Goal: Task Accomplishment & Management: Manage account settings

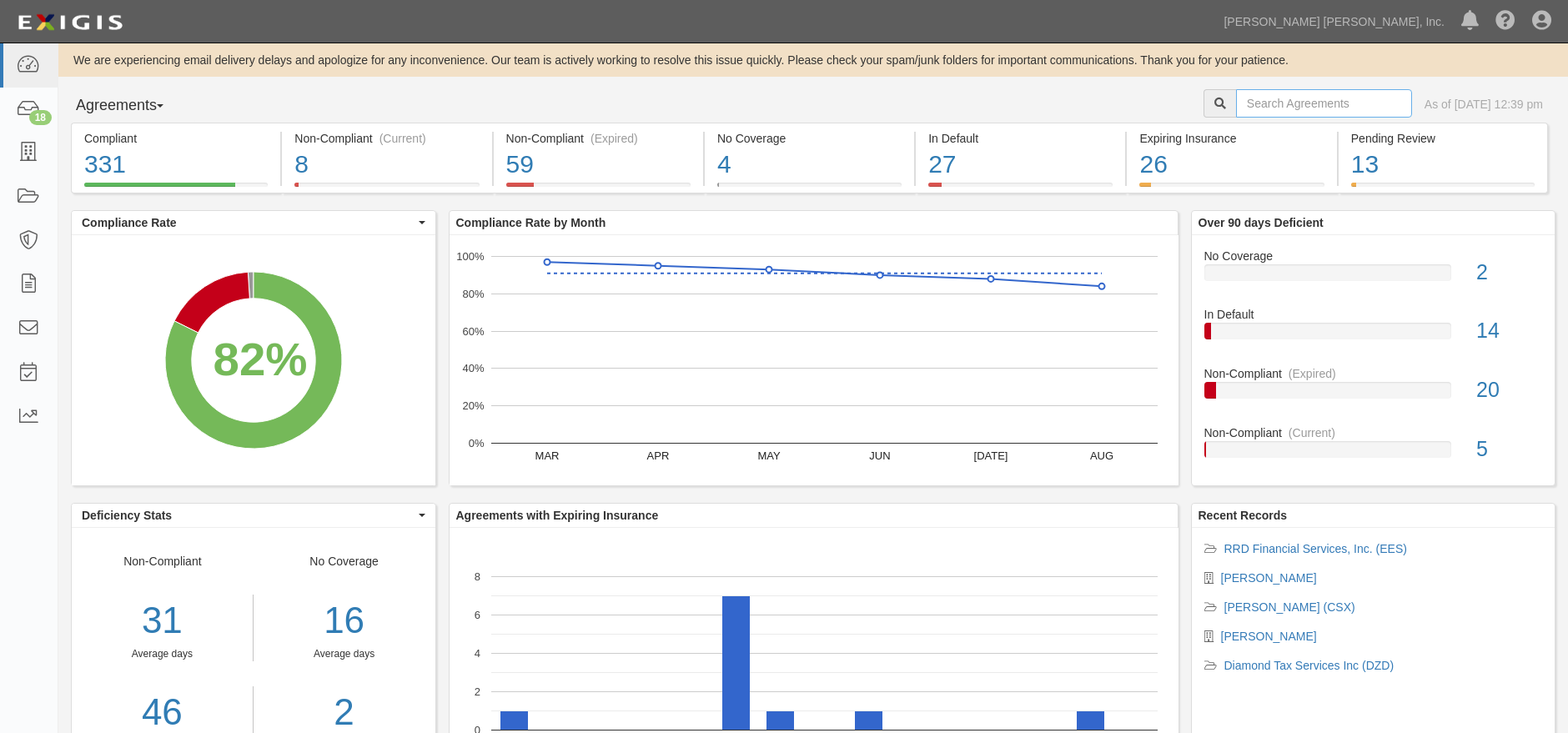
click at [1263, 111] on input "text" at bounding box center [1324, 103] width 176 height 28
type input "[PERSON_NAME]"
click at [1293, 100] on input "[PERSON_NAME]" at bounding box center [1324, 103] width 176 height 28
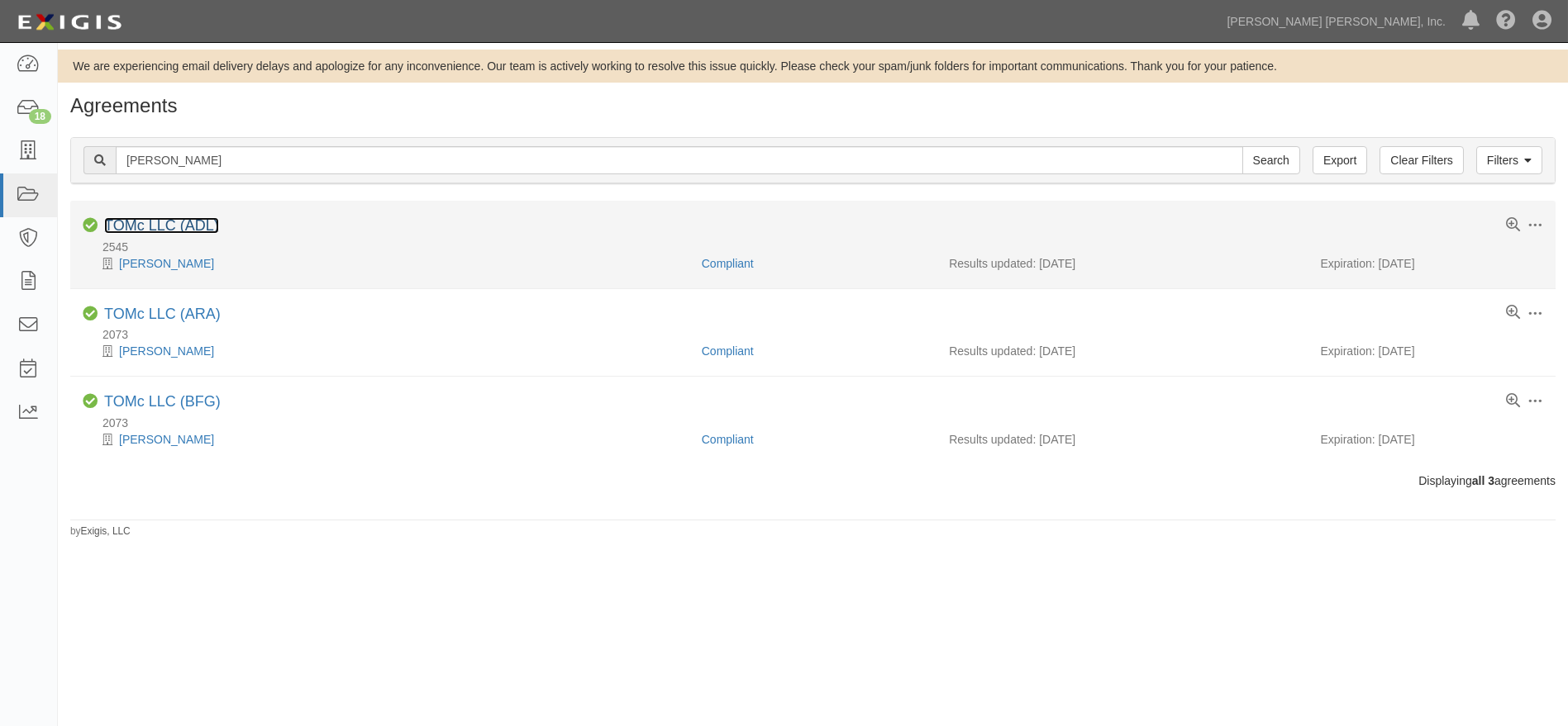
click at [187, 225] on link "TOMc LLC (ADL)" at bounding box center [162, 226] width 115 height 17
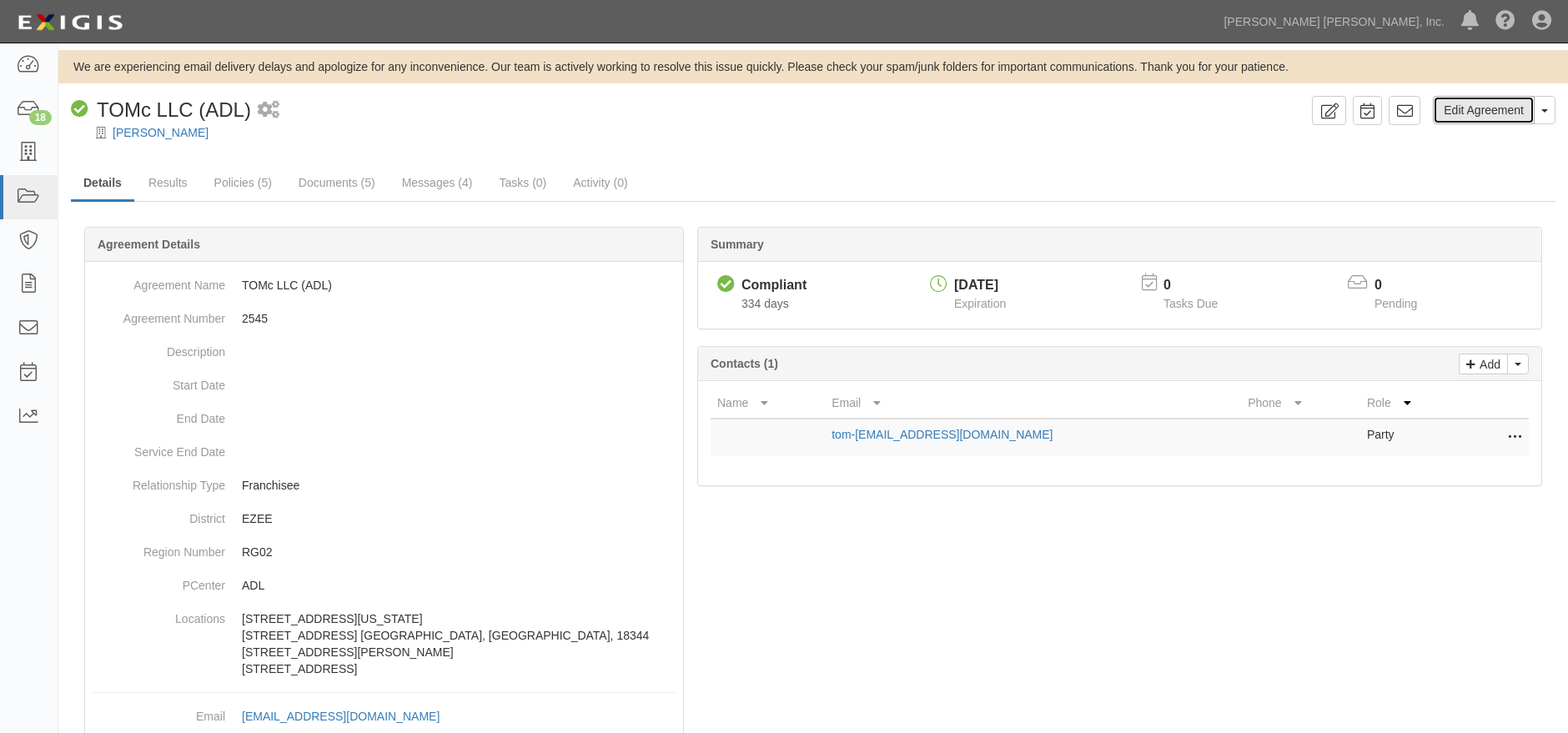
click at [1483, 113] on link "Edit Agreement" at bounding box center [1484, 110] width 101 height 28
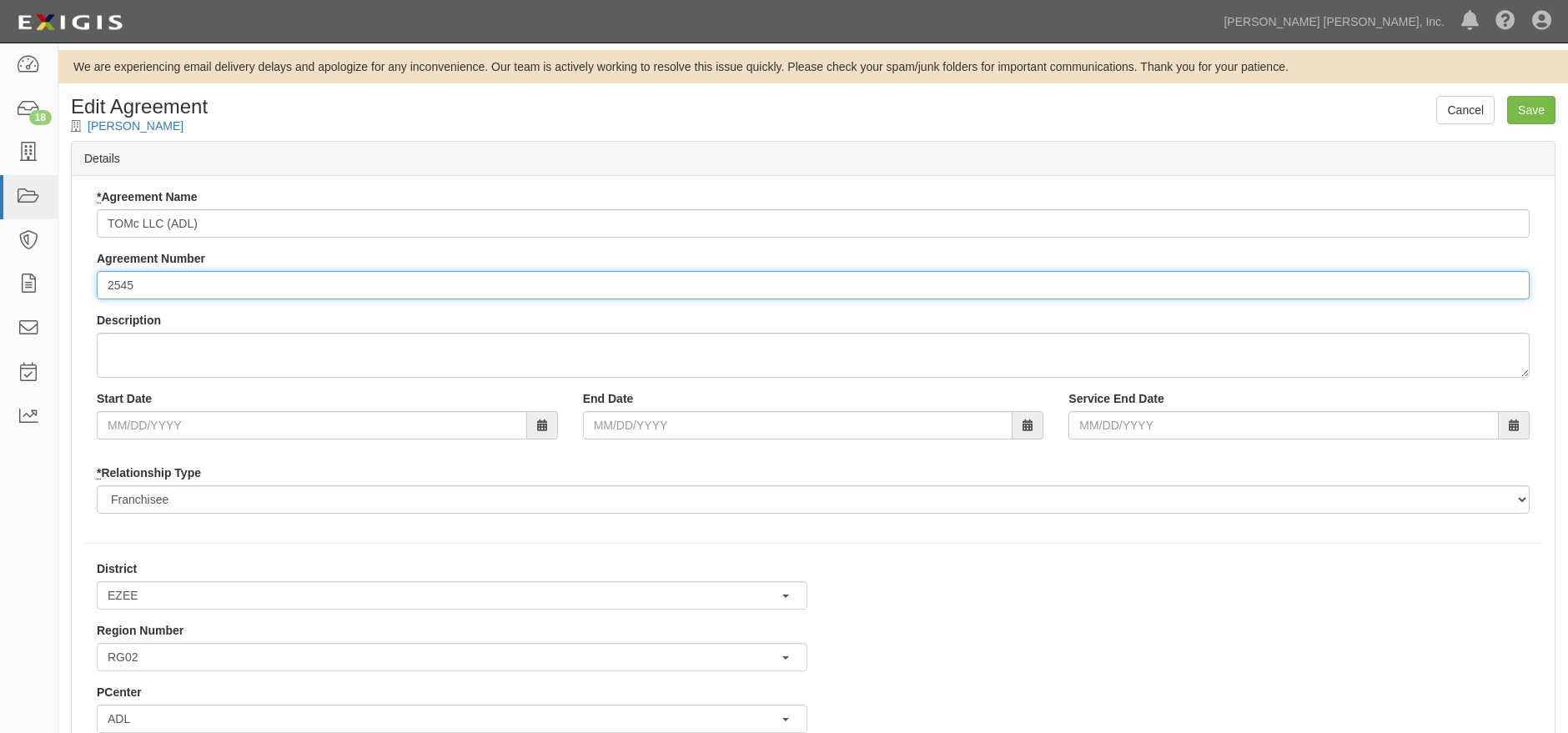
drag, startPoint x: 164, startPoint y: 285, endPoint x: 63, endPoint y: 295, distance: 101.5
click at [63, 295] on div "Cancel Save Edit Agreement Thomas McNamara Details * Agreement Name TOMc LLC (A…" at bounding box center [813, 618] width 1510 height 1045
type input "2073"
click at [1546, 101] on input "Save" at bounding box center [1531, 110] width 49 height 28
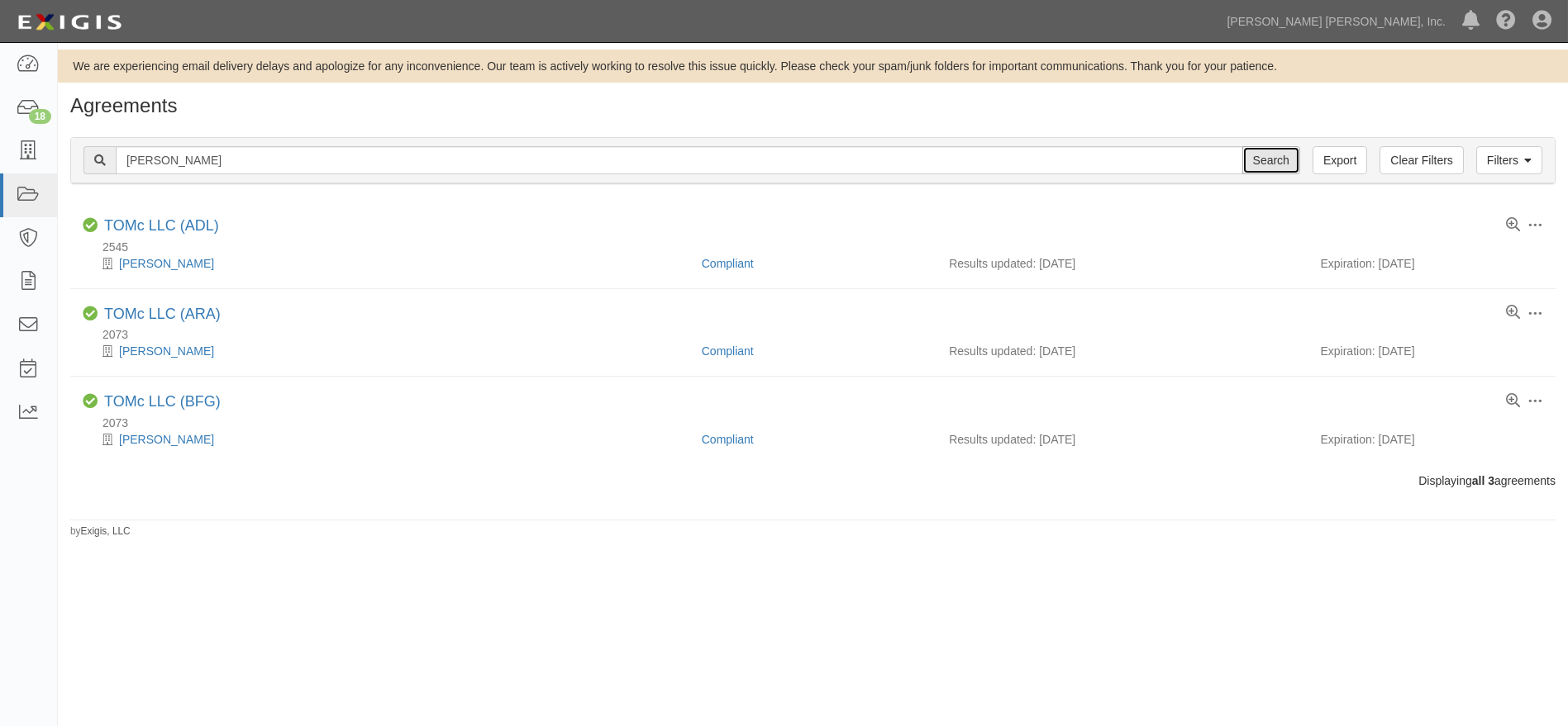
click at [1284, 164] on input "Search" at bounding box center [1271, 160] width 58 height 28
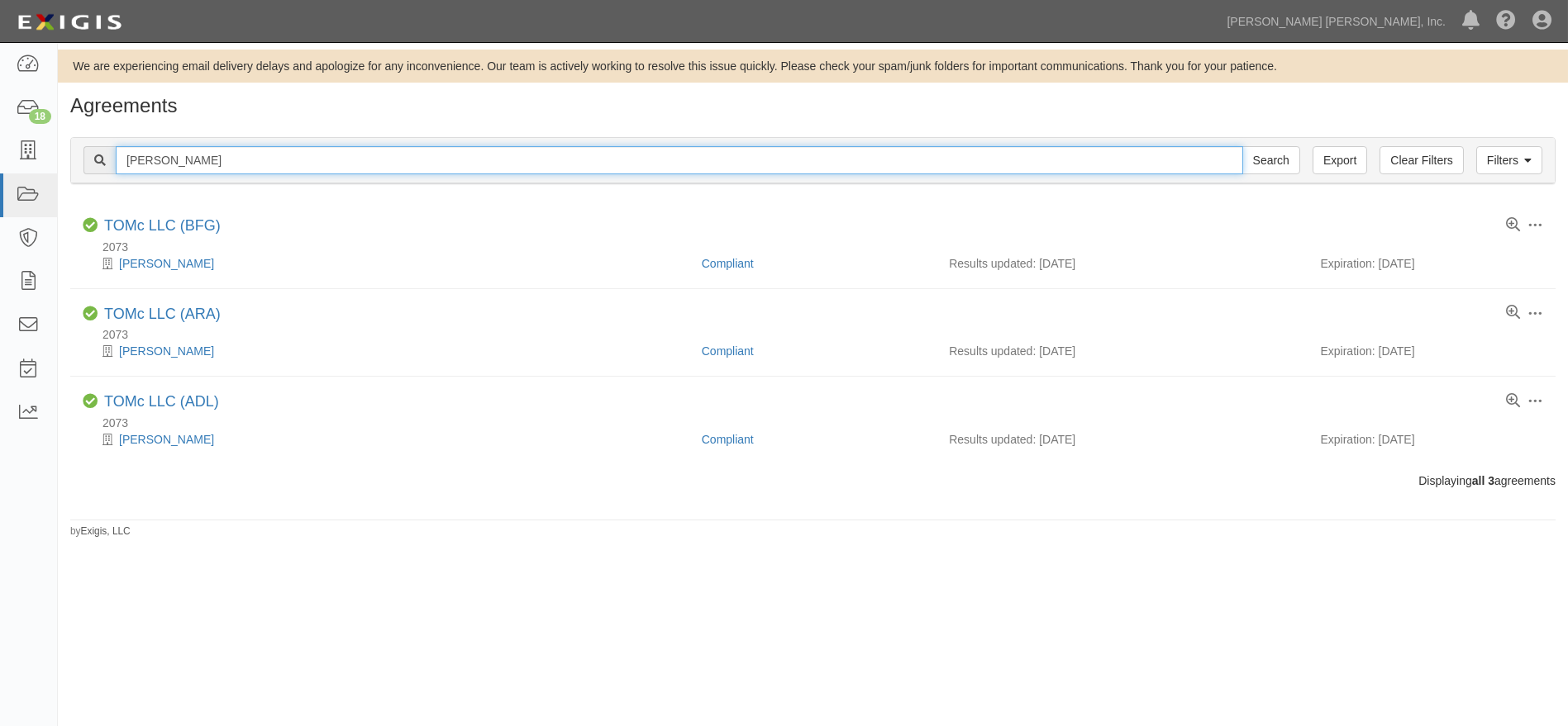
drag, startPoint x: 197, startPoint y: 160, endPoint x: 68, endPoint y: 148, distance: 129.6
click at [68, 148] on div "Filters Clear Filters Export mcnamara Search Filters Compliance Status Complian…" at bounding box center [813, 163] width 1510 height 76
type input "aio"
click at [1242, 146] on input "Search" at bounding box center [1271, 160] width 58 height 28
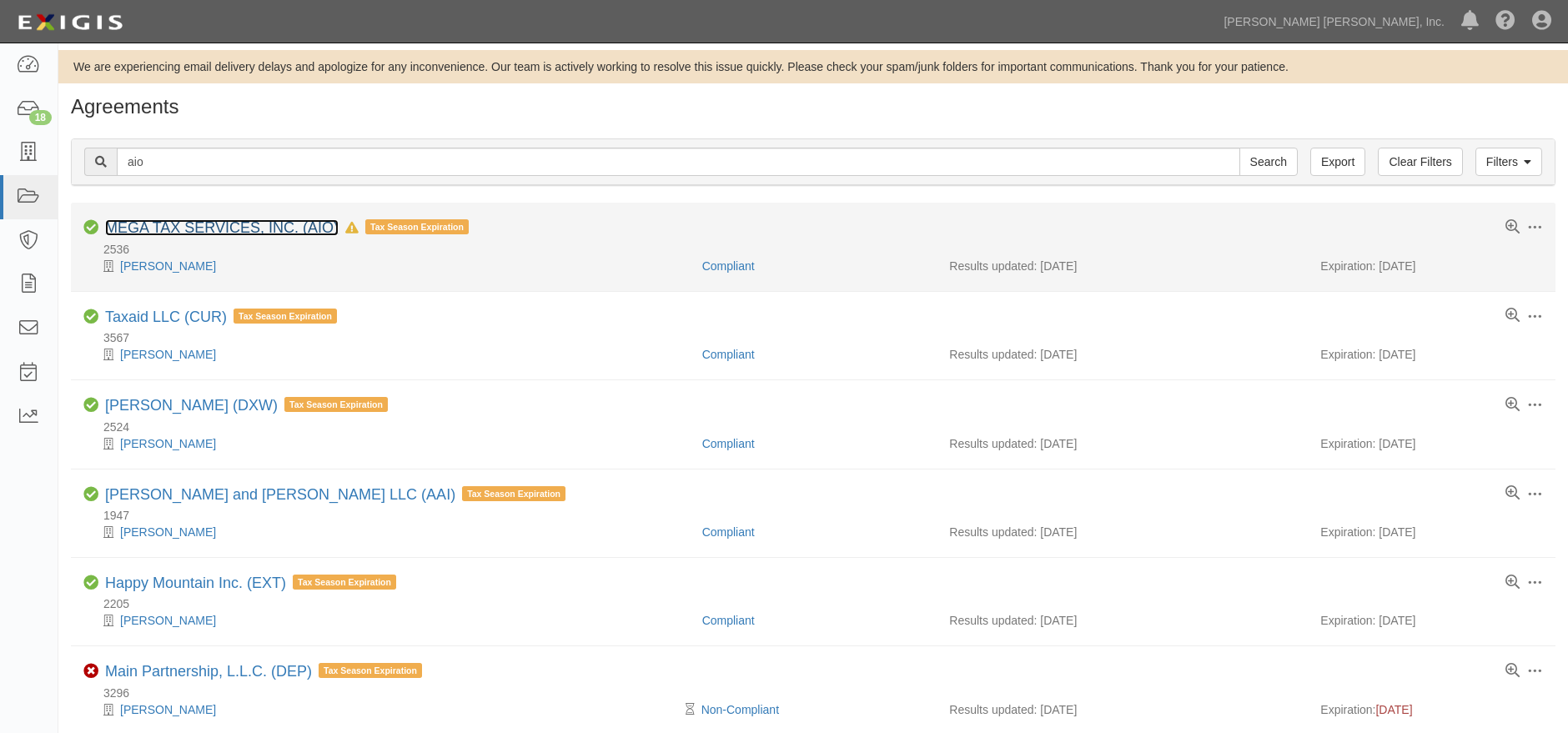
click at [243, 229] on link "MEGA TAX SERVICES, INC. (AIO)" at bounding box center [221, 228] width 234 height 17
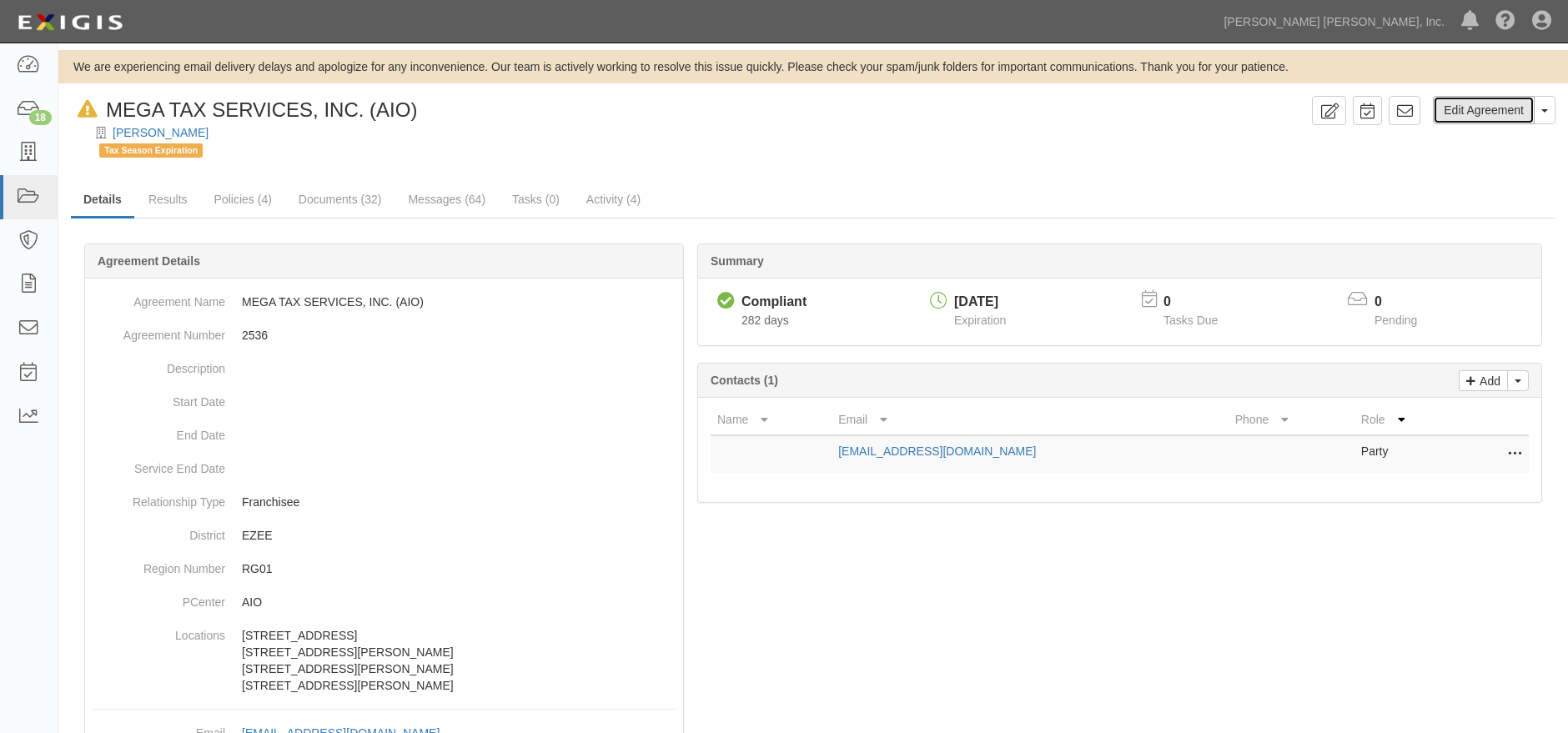
click at [1464, 110] on link "Edit Agreement" at bounding box center [1484, 110] width 101 height 28
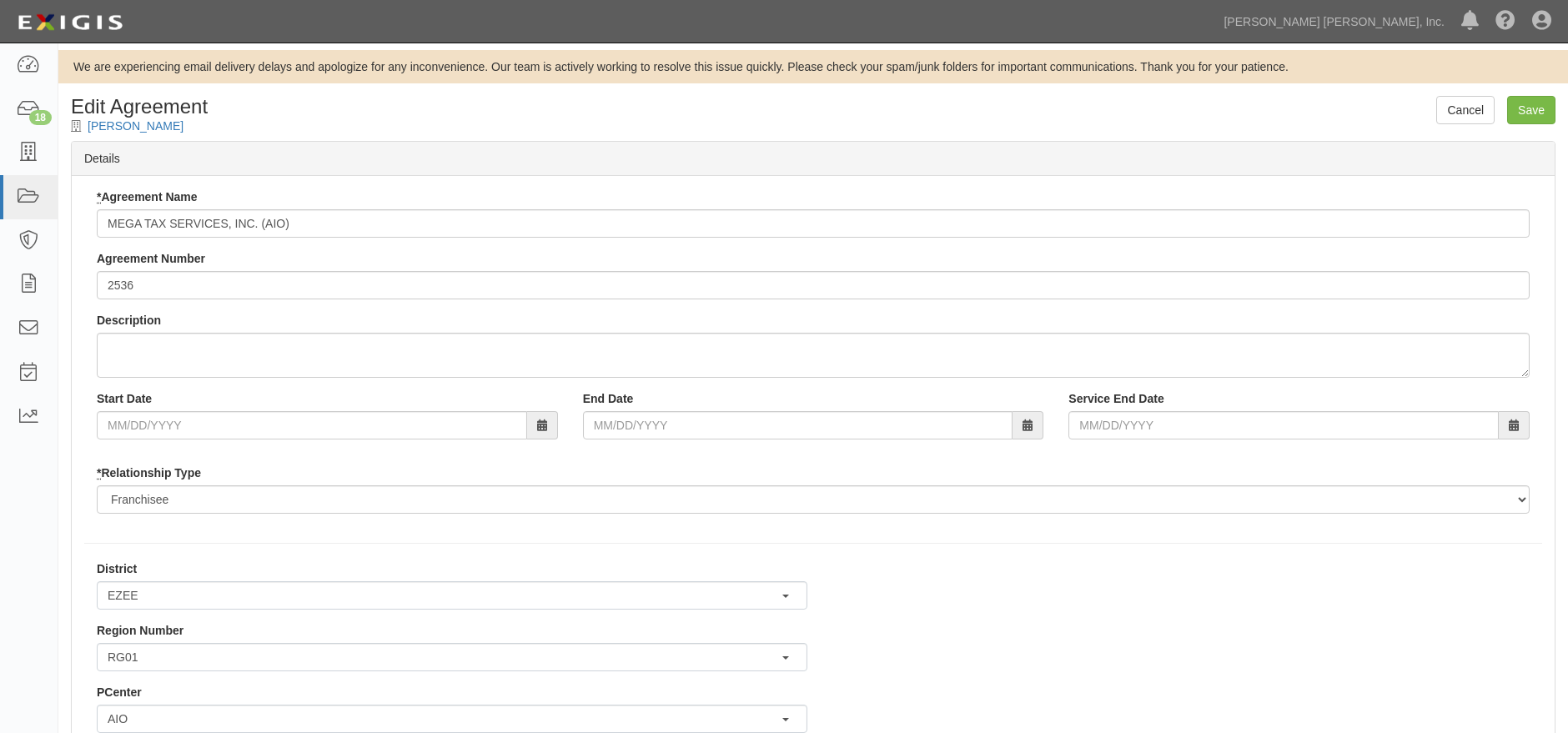
scroll to position [573, 7]
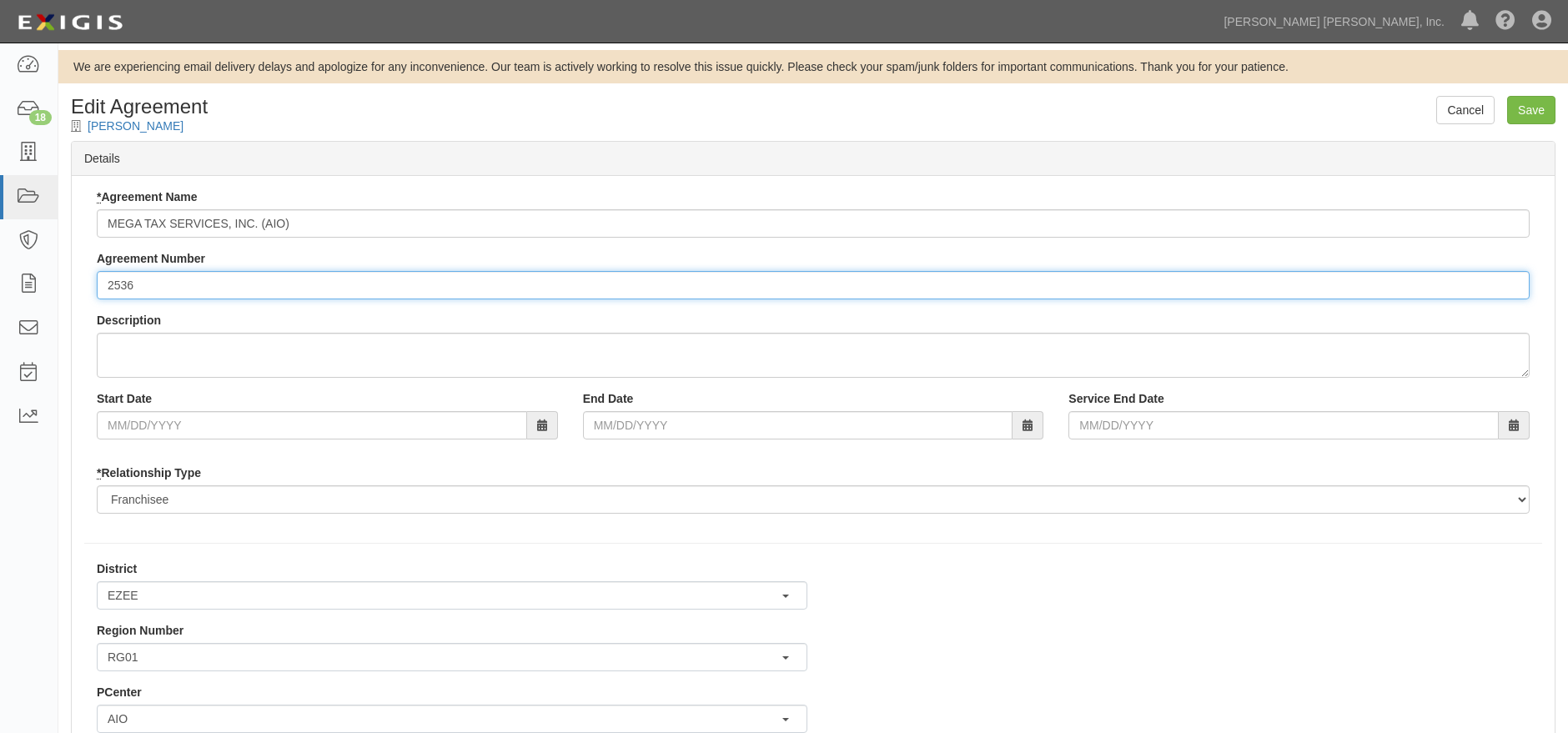
drag, startPoint x: 140, startPoint y: 282, endPoint x: 95, endPoint y: 282, distance: 45.0
click at [92, 283] on div "* Agreement Name MEGA TAX SERVICES, INC. (AIO) Agreement Number 2536 Descriptio…" at bounding box center [814, 358] width 1458 height 338
type input "3498"
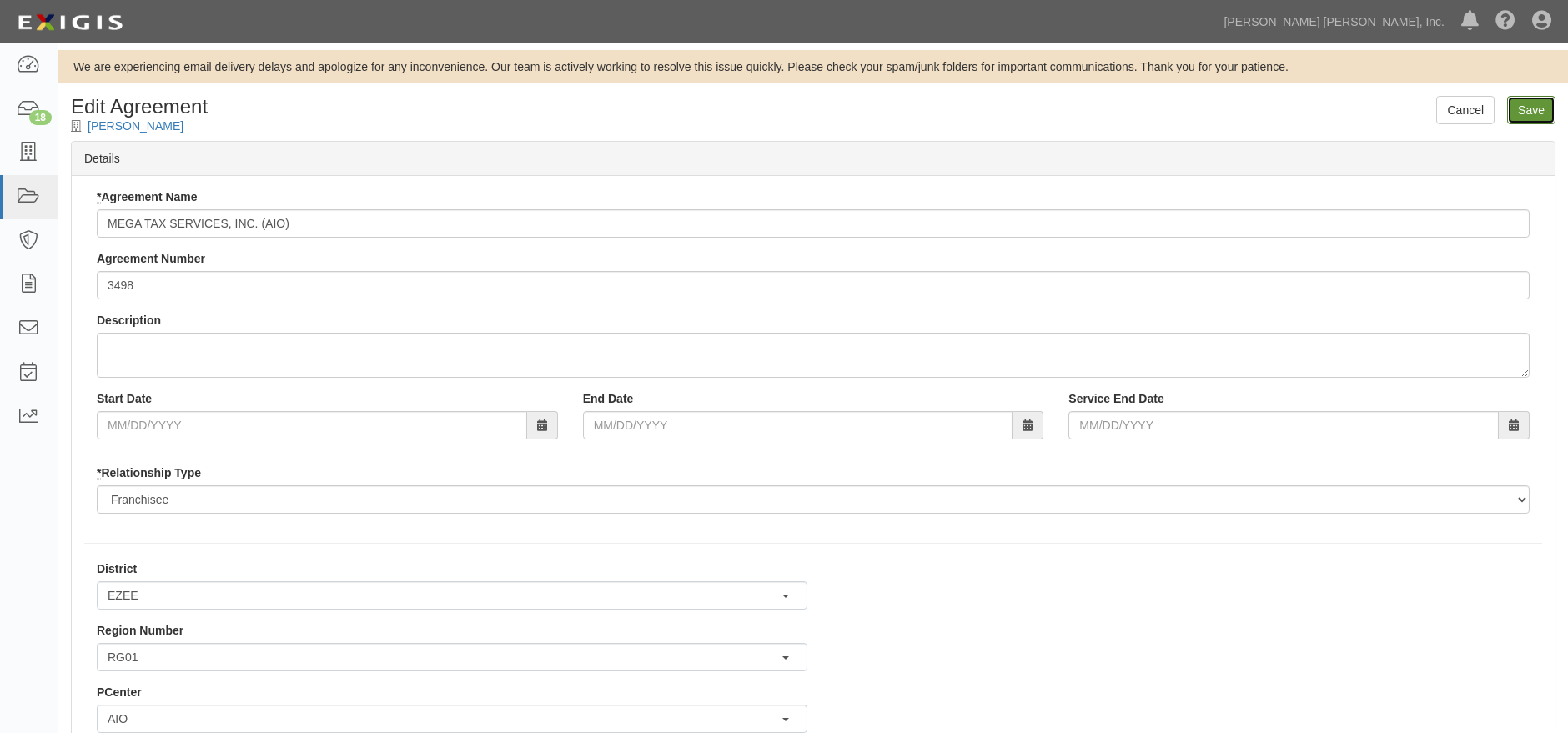
click at [1543, 115] on input "Save" at bounding box center [1531, 110] width 49 height 28
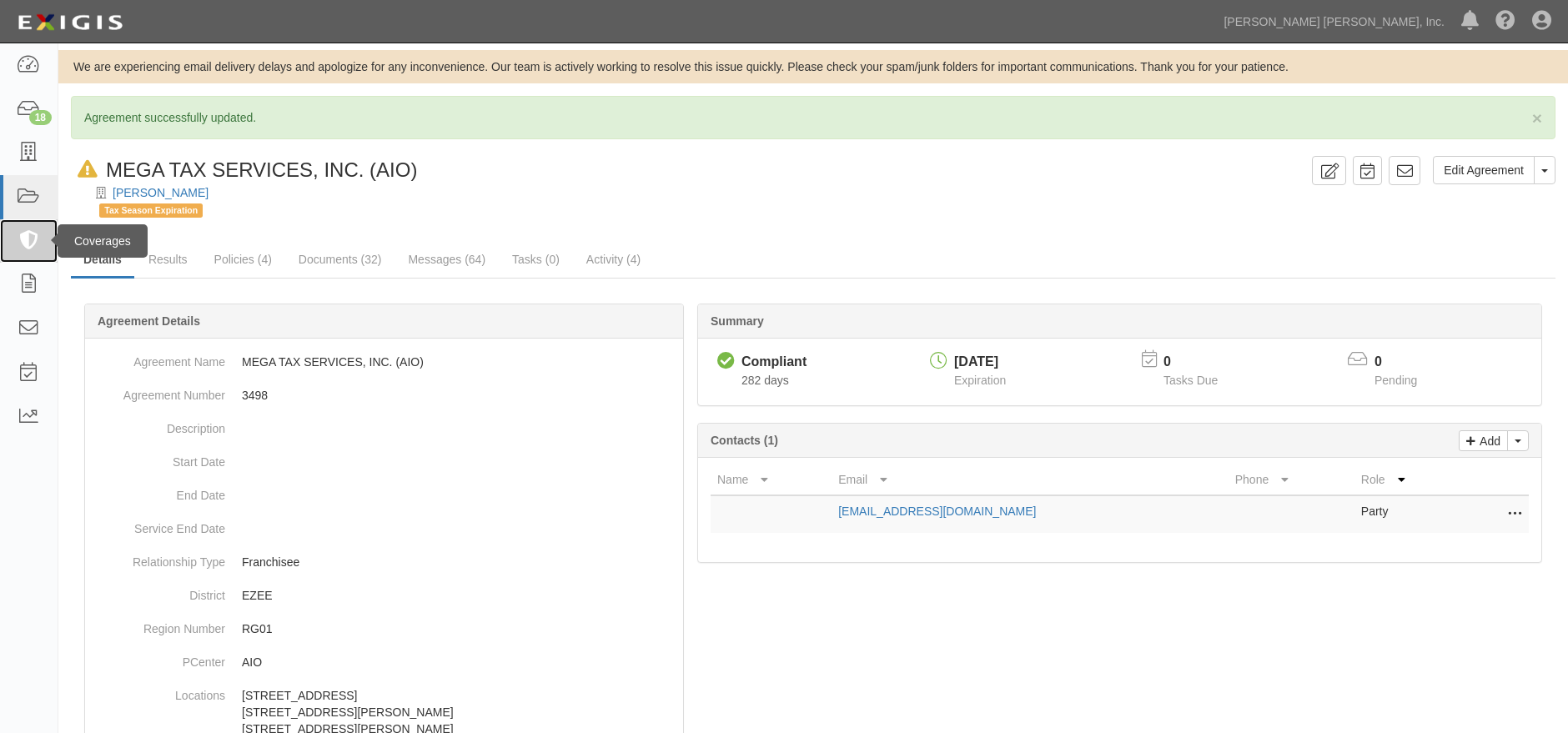
click at [21, 242] on icon at bounding box center [28, 241] width 23 height 19
click at [23, 190] on icon at bounding box center [28, 197] width 23 height 19
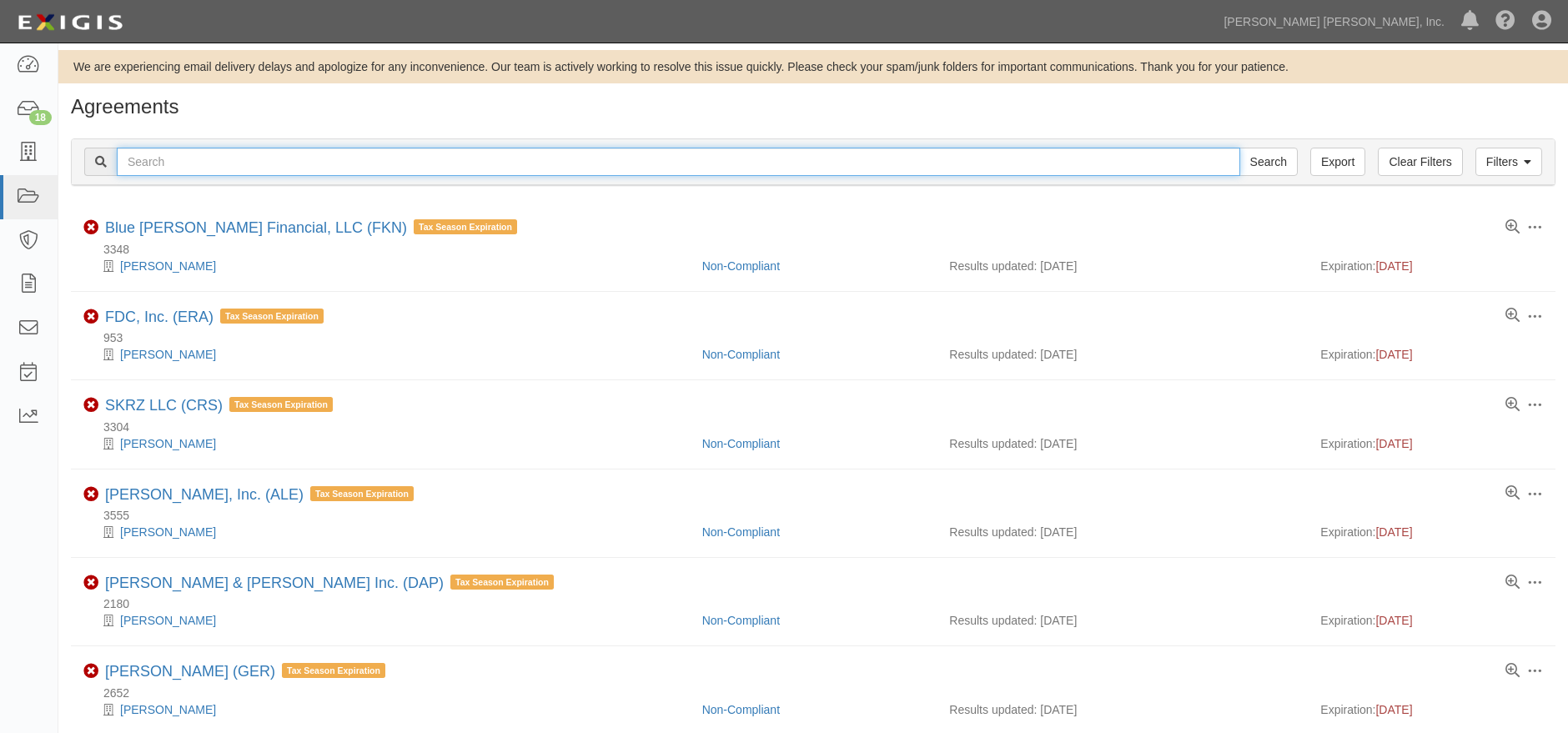
click at [334, 160] on input "text" at bounding box center [677, 161] width 1123 height 28
type input "3008"
click at [1240, 147] on input "Search" at bounding box center [1269, 161] width 58 height 28
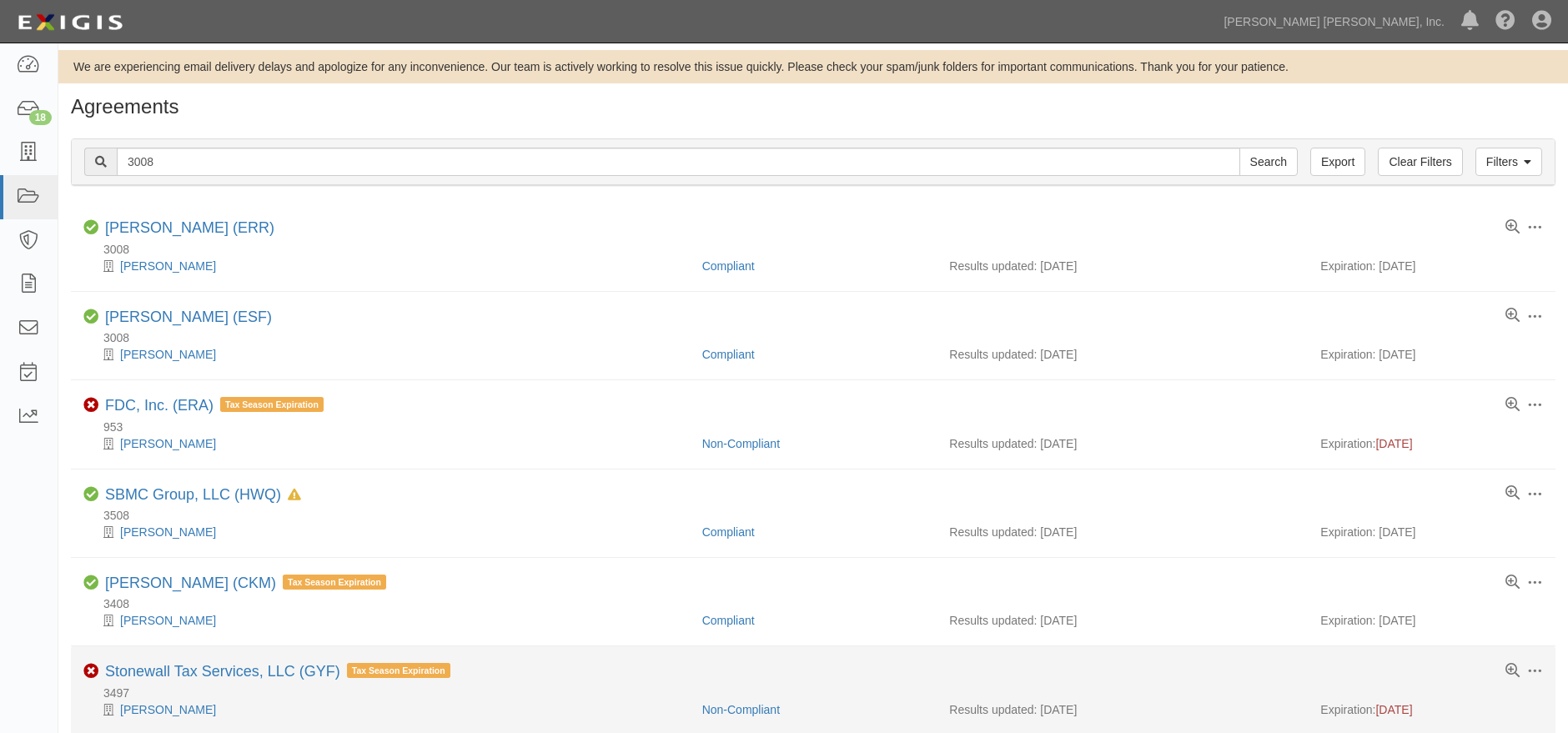
drag, startPoint x: 1318, startPoint y: 687, endPoint x: 1244, endPoint y: 665, distance: 77.2
click at [1318, 687] on div "3497" at bounding box center [819, 694] width 1472 height 17
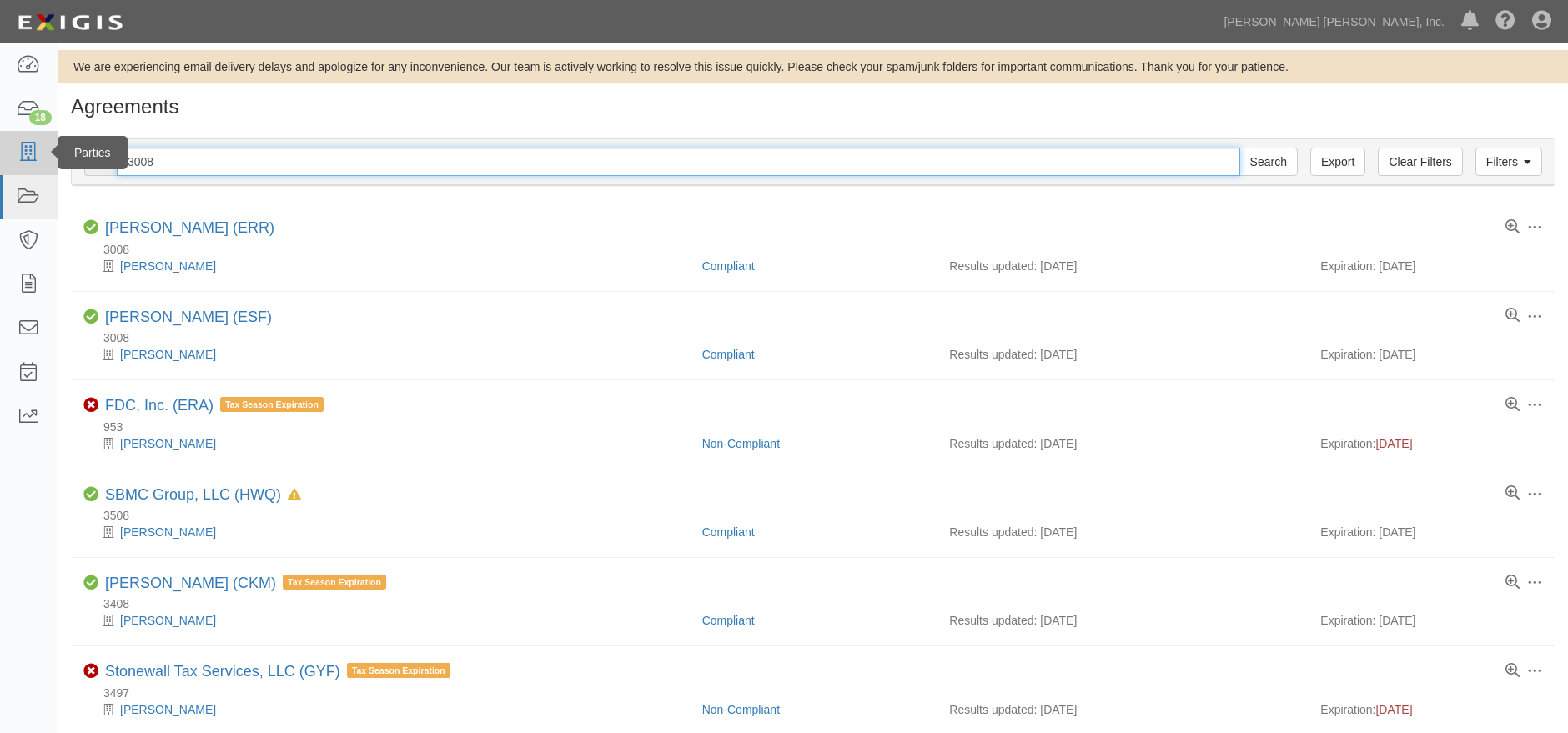
drag, startPoint x: 176, startPoint y: 169, endPoint x: 52, endPoint y: 165, distance: 124.1
type input "2628"
click at [1240, 147] on input "Search" at bounding box center [1269, 161] width 58 height 28
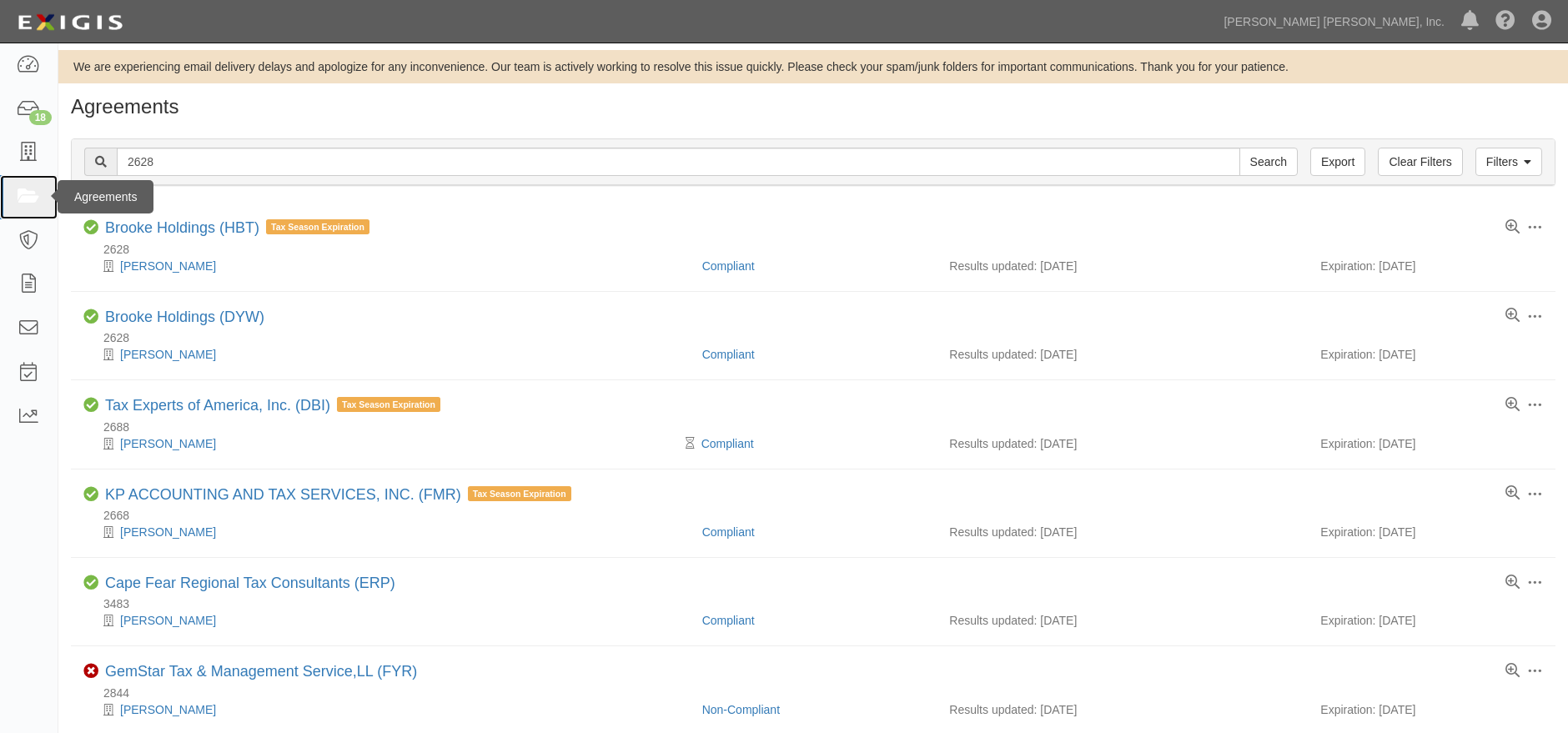
click at [40, 202] on icon at bounding box center [28, 197] width 23 height 19
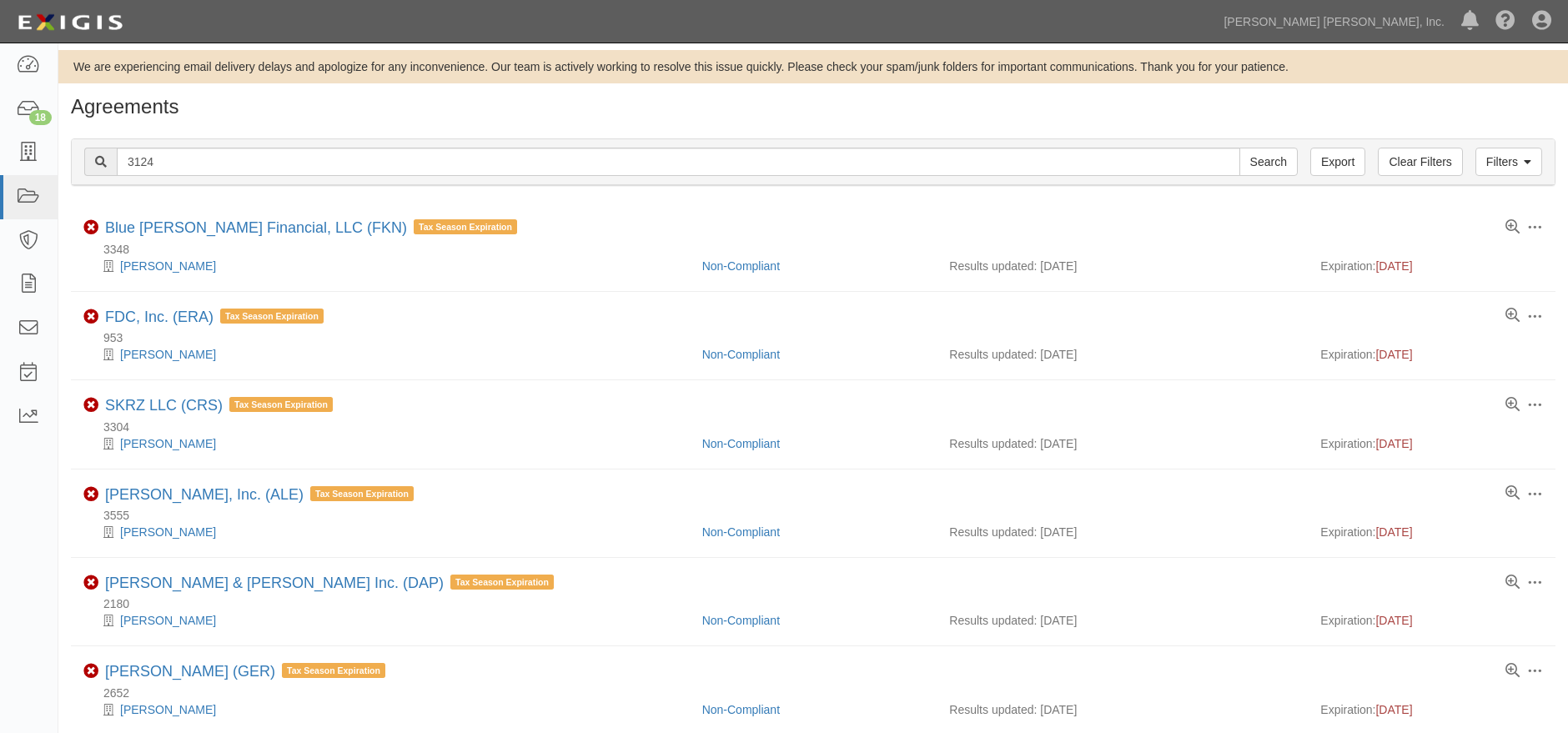
type input "3124"
click at [1240, 147] on input "Search" at bounding box center [1269, 161] width 58 height 28
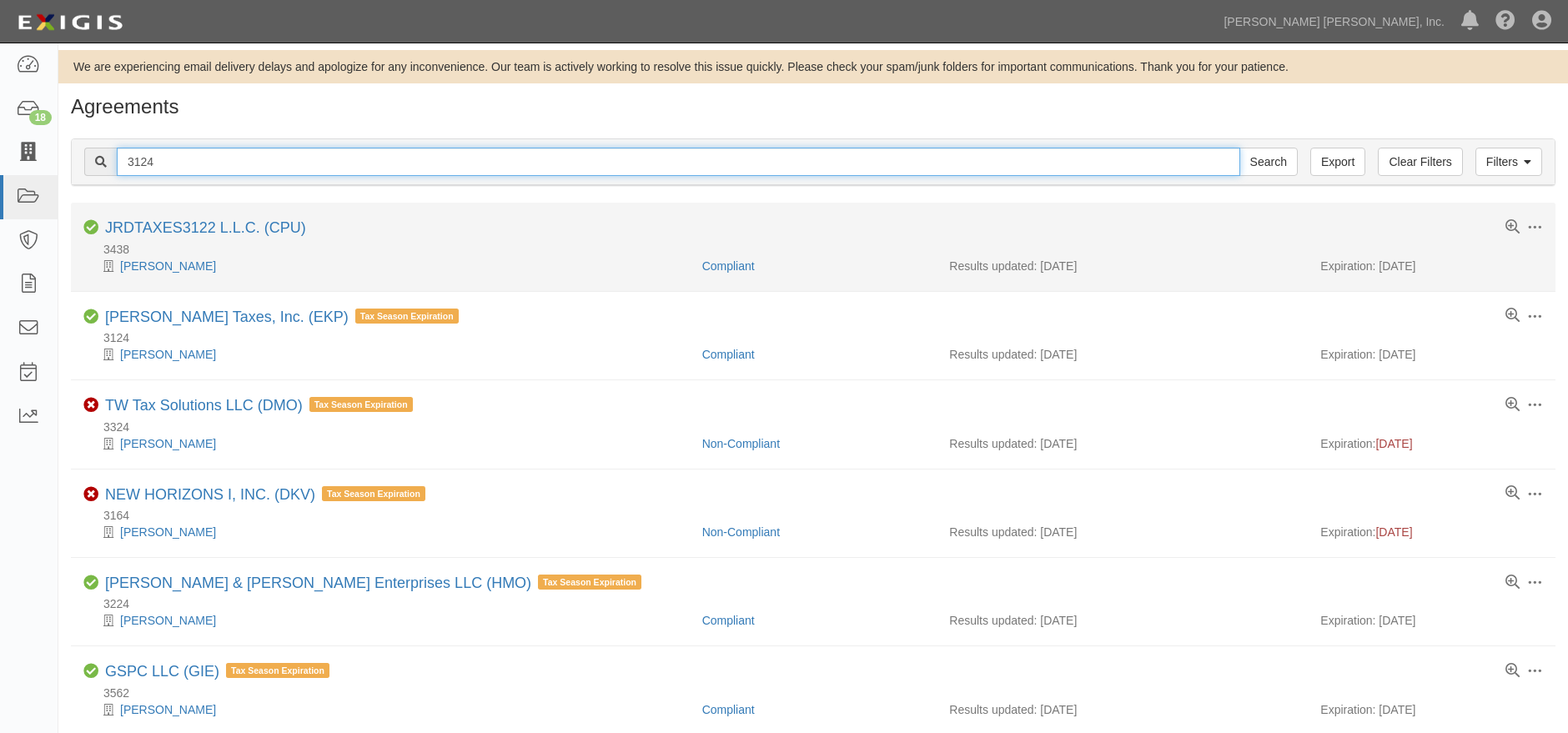
drag, startPoint x: 173, startPoint y: 164, endPoint x: 495, endPoint y: 285, distance: 344.0
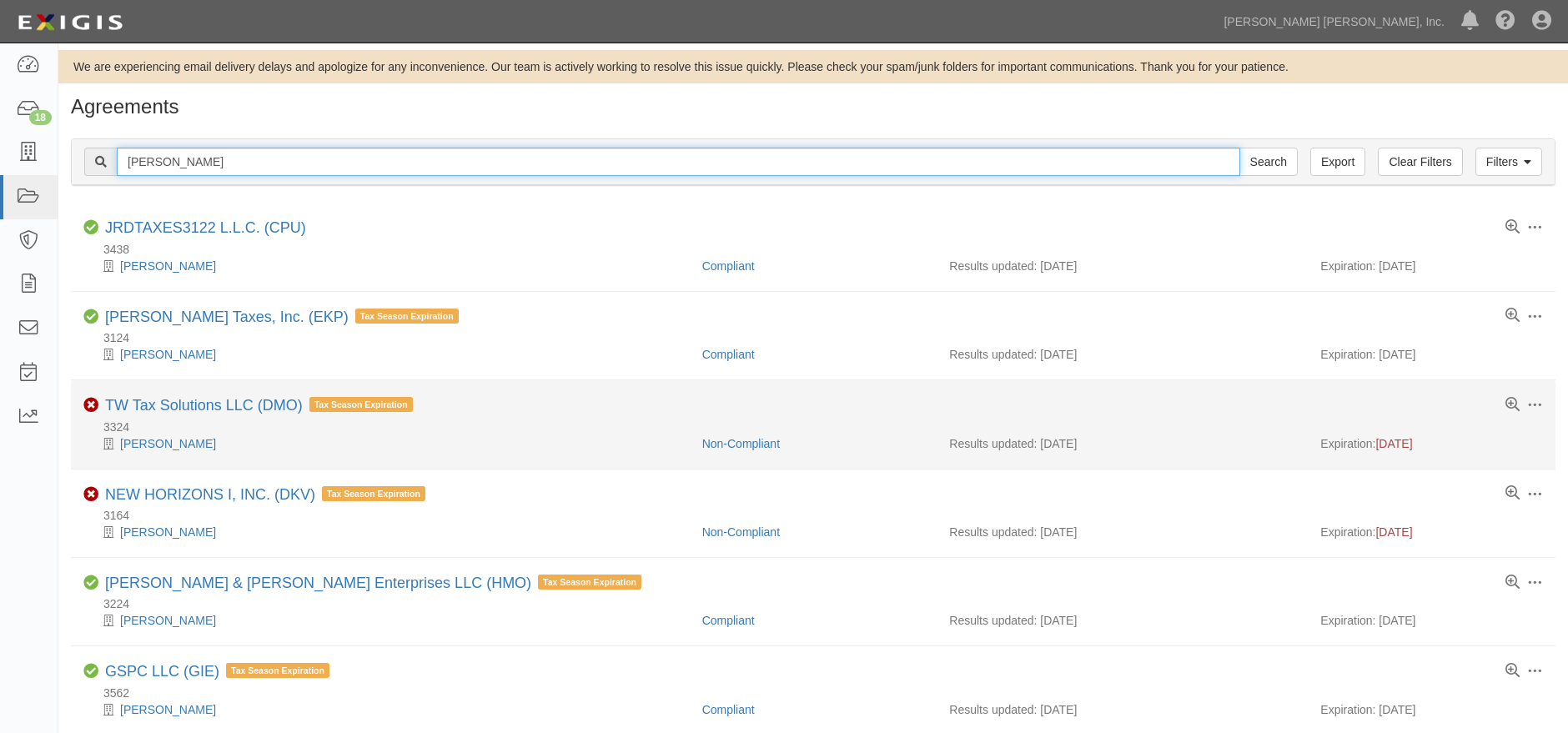
type input "[PERSON_NAME]"
click at [1240, 147] on input "Search" at bounding box center [1269, 161] width 58 height 28
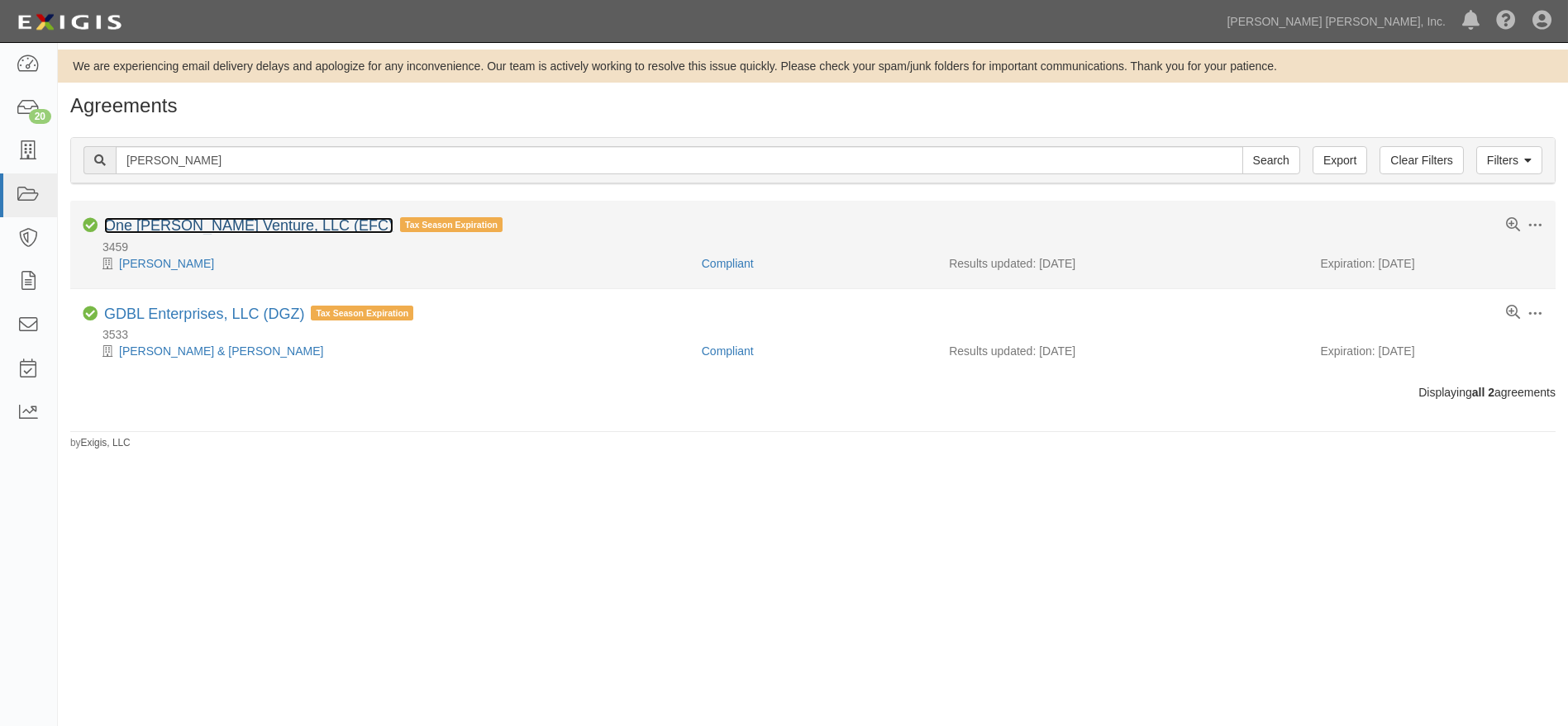
click at [236, 227] on link "One [PERSON_NAME] Venture, LLC (EFC)" at bounding box center [248, 226] width 289 height 17
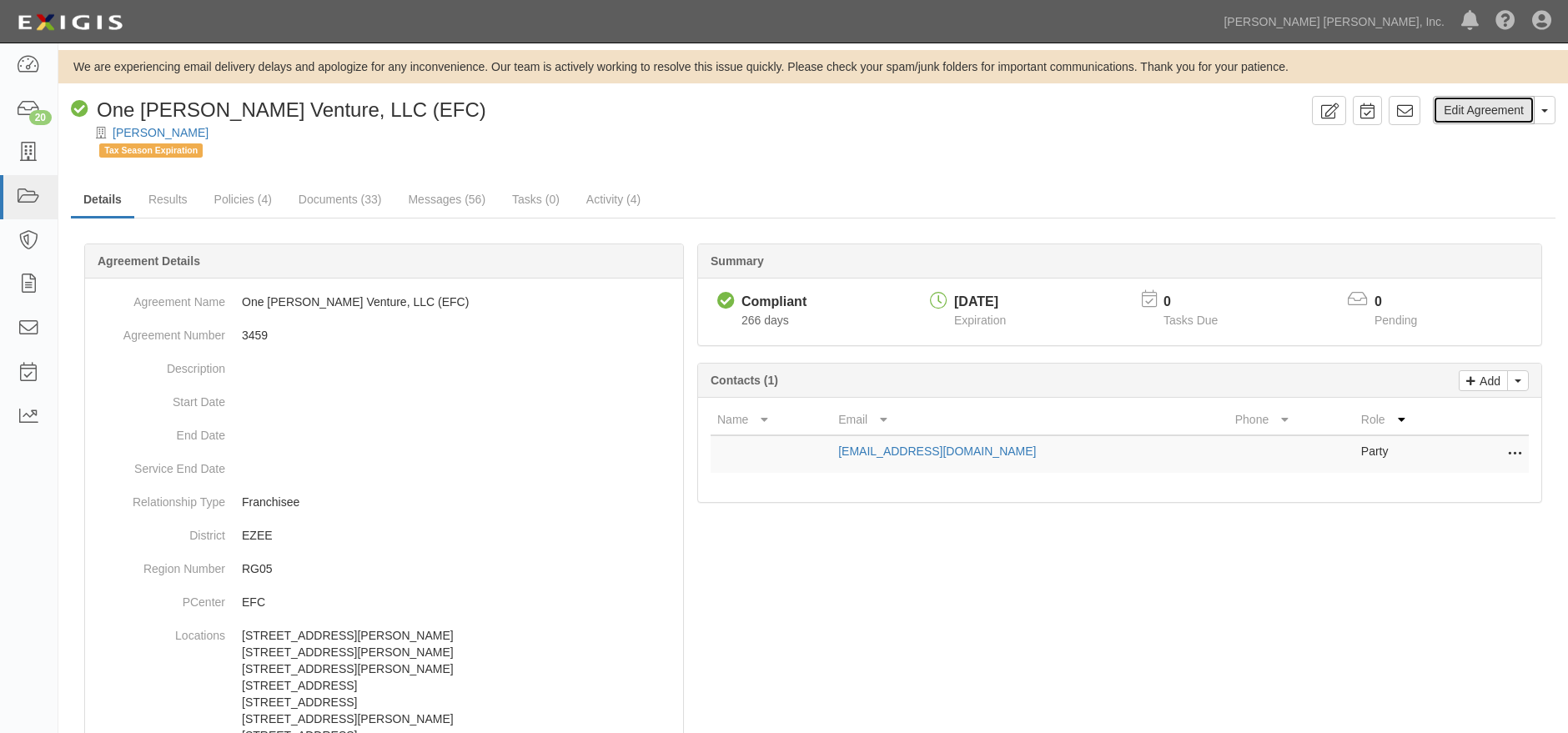
click at [1512, 110] on link "Edit Agreement" at bounding box center [1484, 110] width 101 height 28
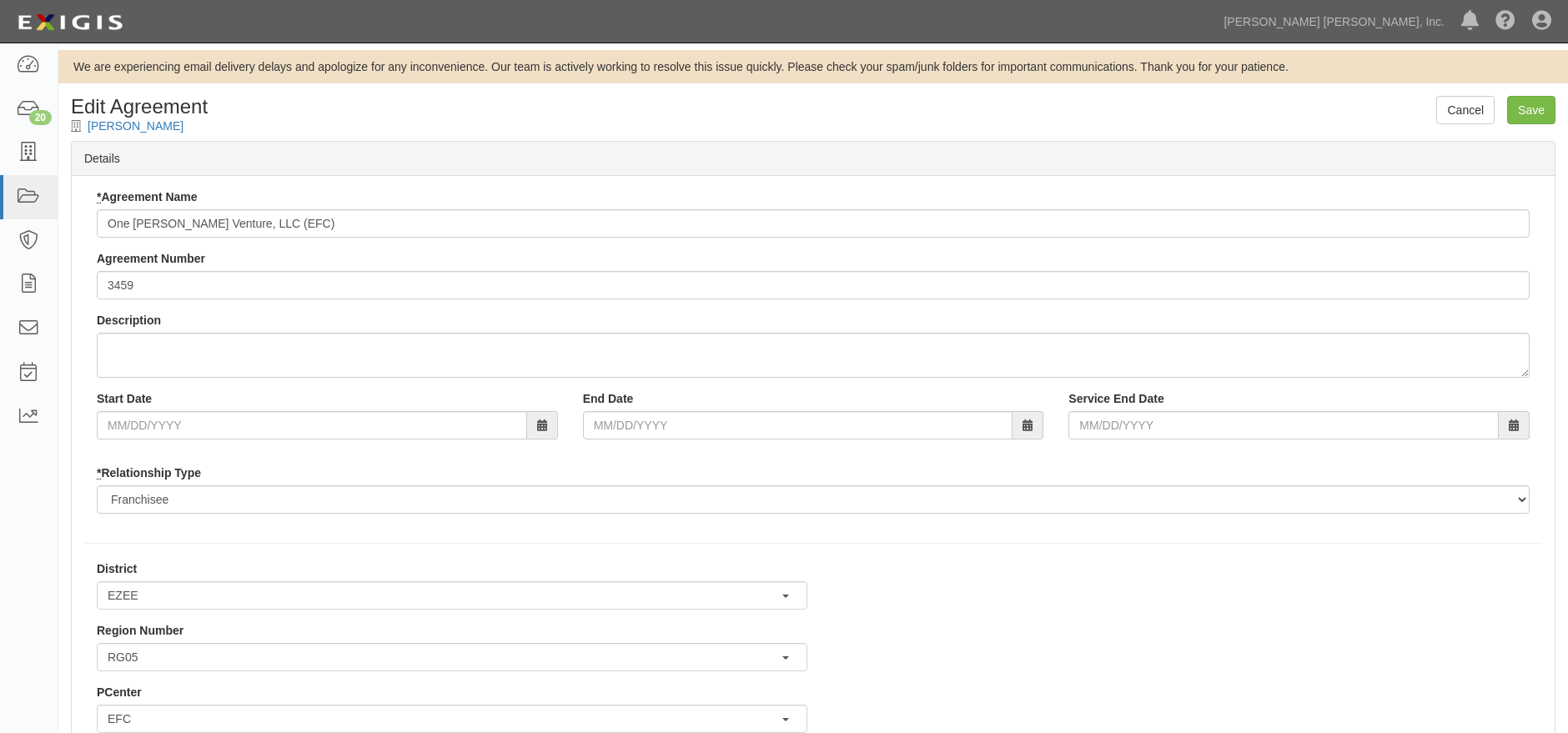
scroll to position [4395, 7]
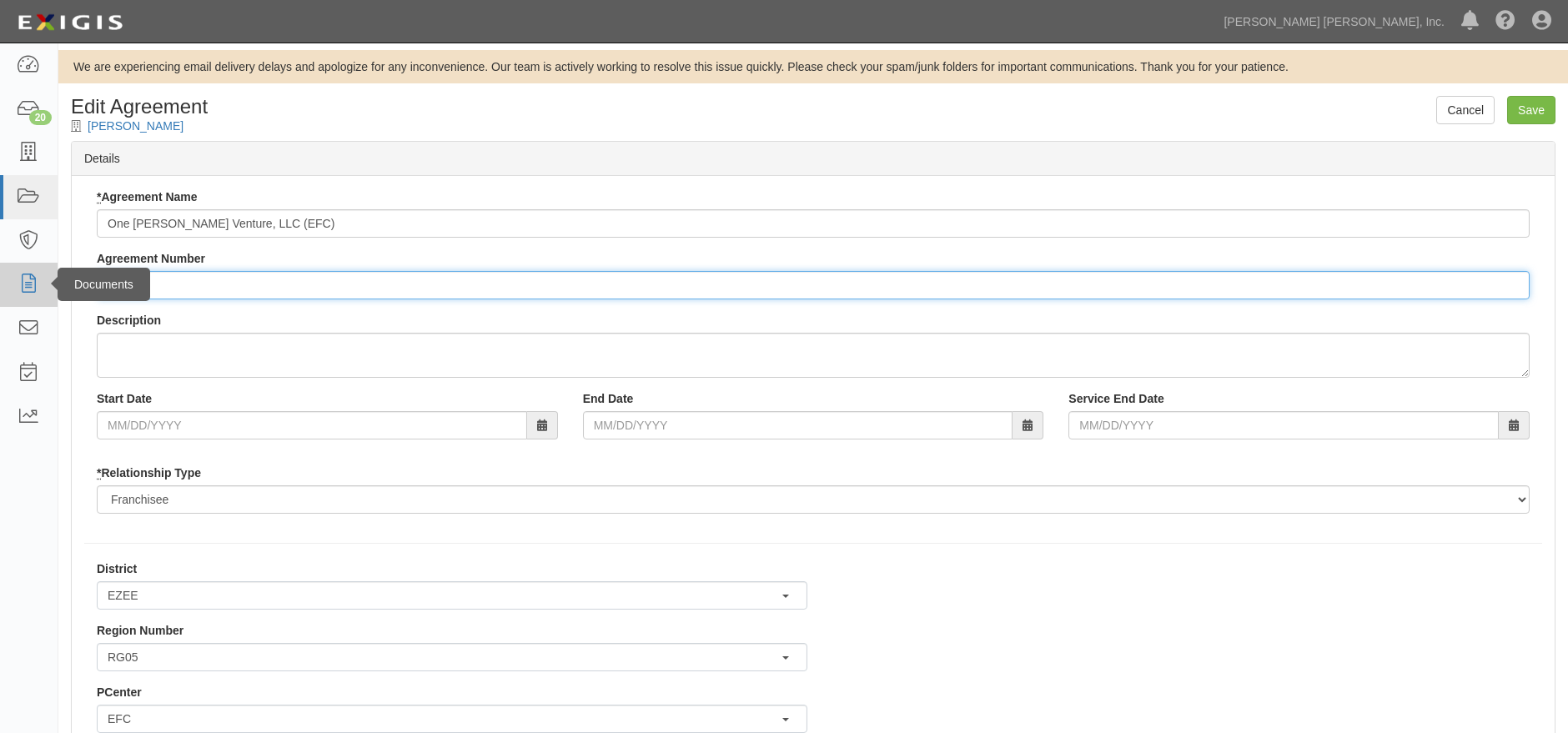
drag, startPoint x: 166, startPoint y: 287, endPoint x: 50, endPoint y: 292, distance: 116.1
click at [43, 296] on body "Toggle navigation Dashboard 20 Inbox Parties Agreements Coverages Documents Mes…" at bounding box center [784, 570] width 1568 height 1140
type input "3549"
click at [1530, 116] on input "Save" at bounding box center [1531, 110] width 49 height 28
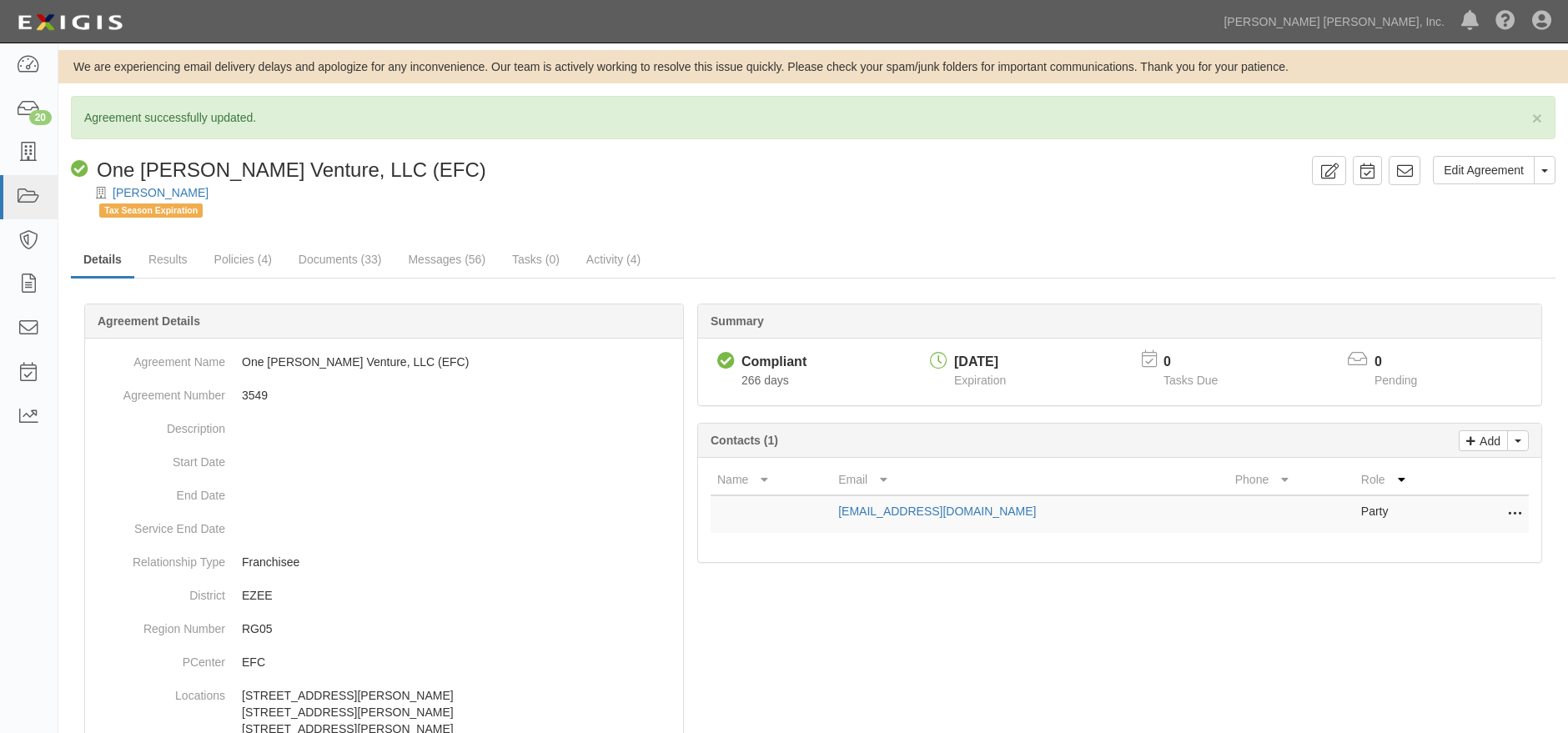
click at [1082, 658] on div at bounding box center [814, 690] width 1484 height 723
click at [8, 197] on link at bounding box center [28, 197] width 57 height 44
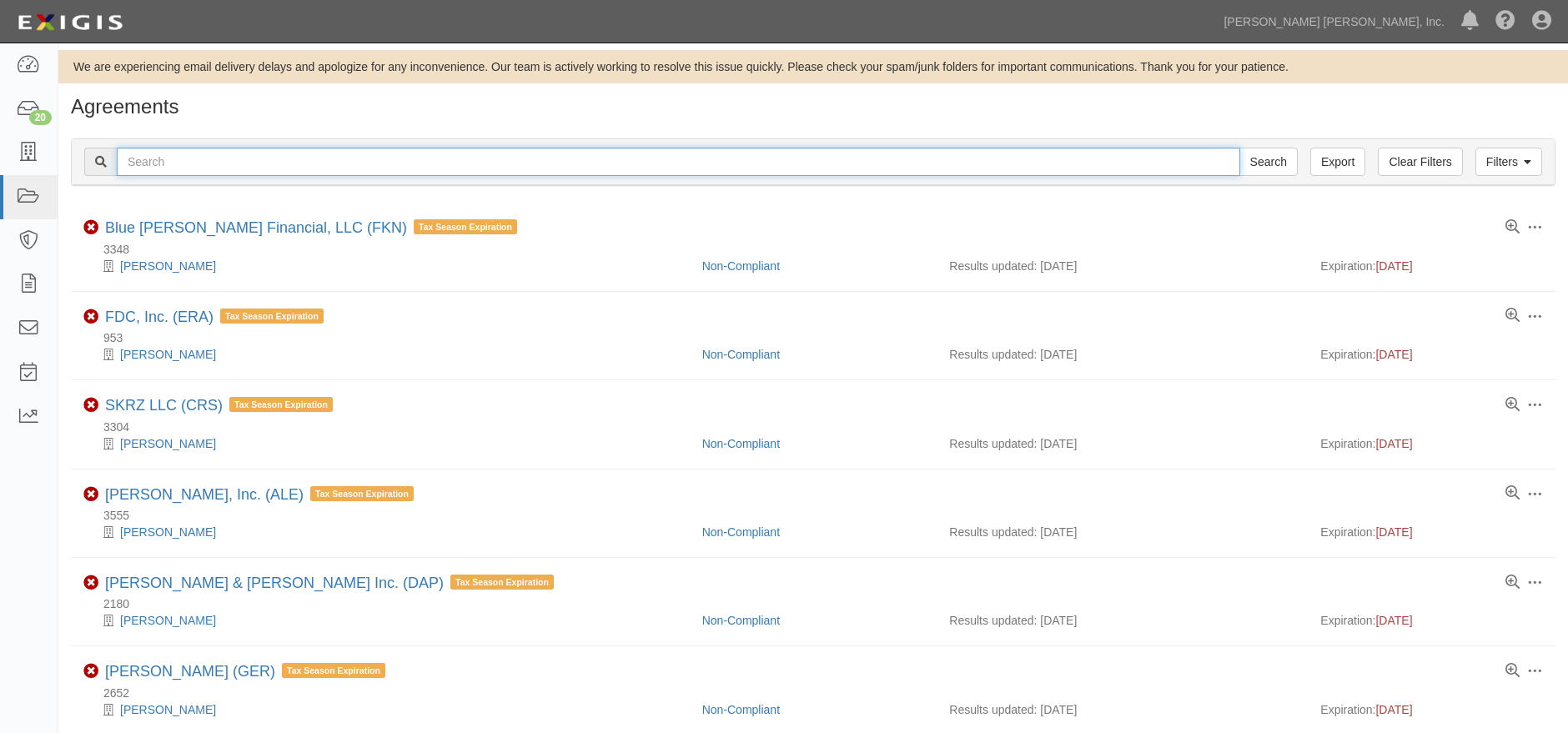
click at [417, 166] on input "text" at bounding box center [677, 161] width 1123 height 28
type input "epr"
click at [1240, 147] on input "Search" at bounding box center [1269, 161] width 58 height 28
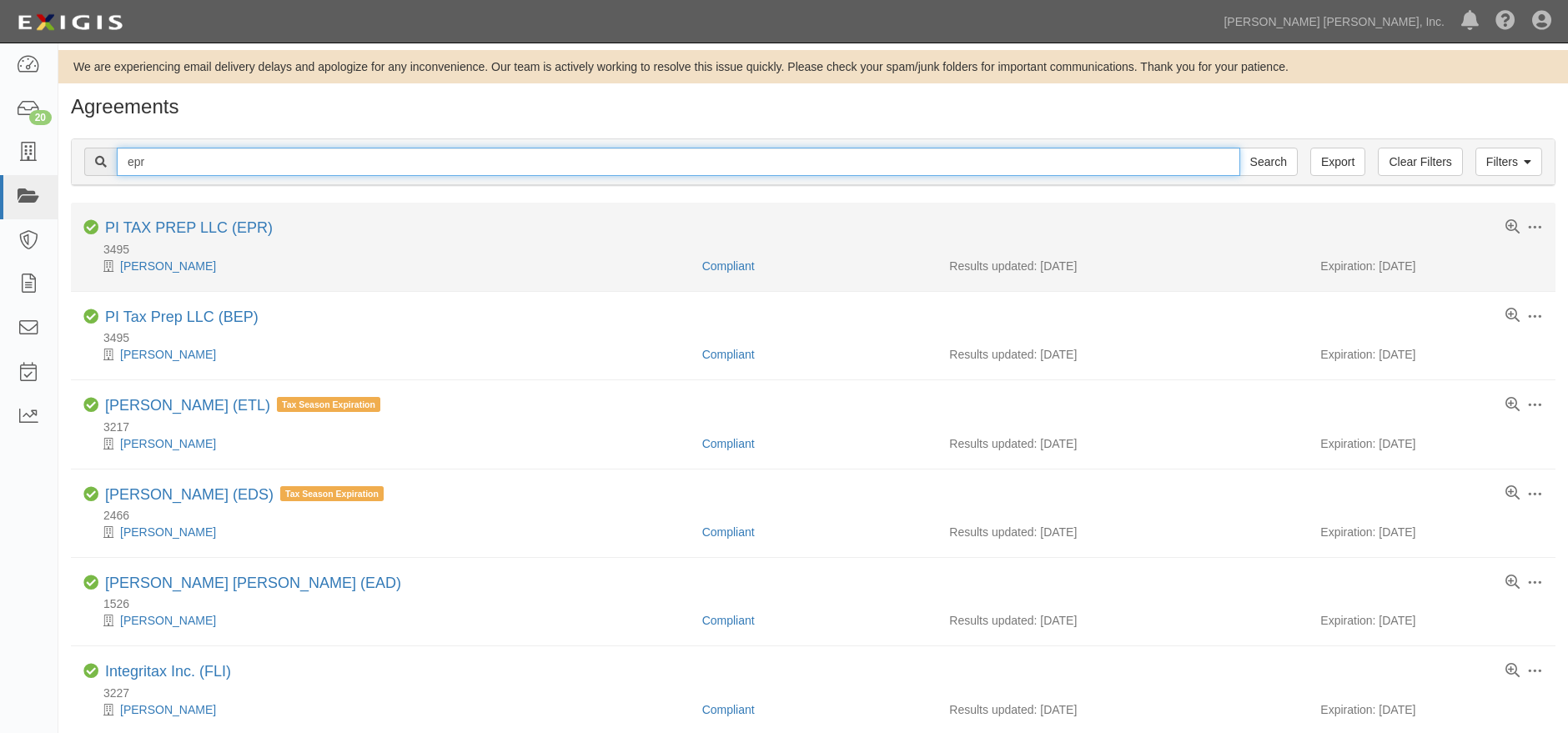
drag, startPoint x: 181, startPoint y: 161, endPoint x: 321, endPoint y: 253, distance: 167.5
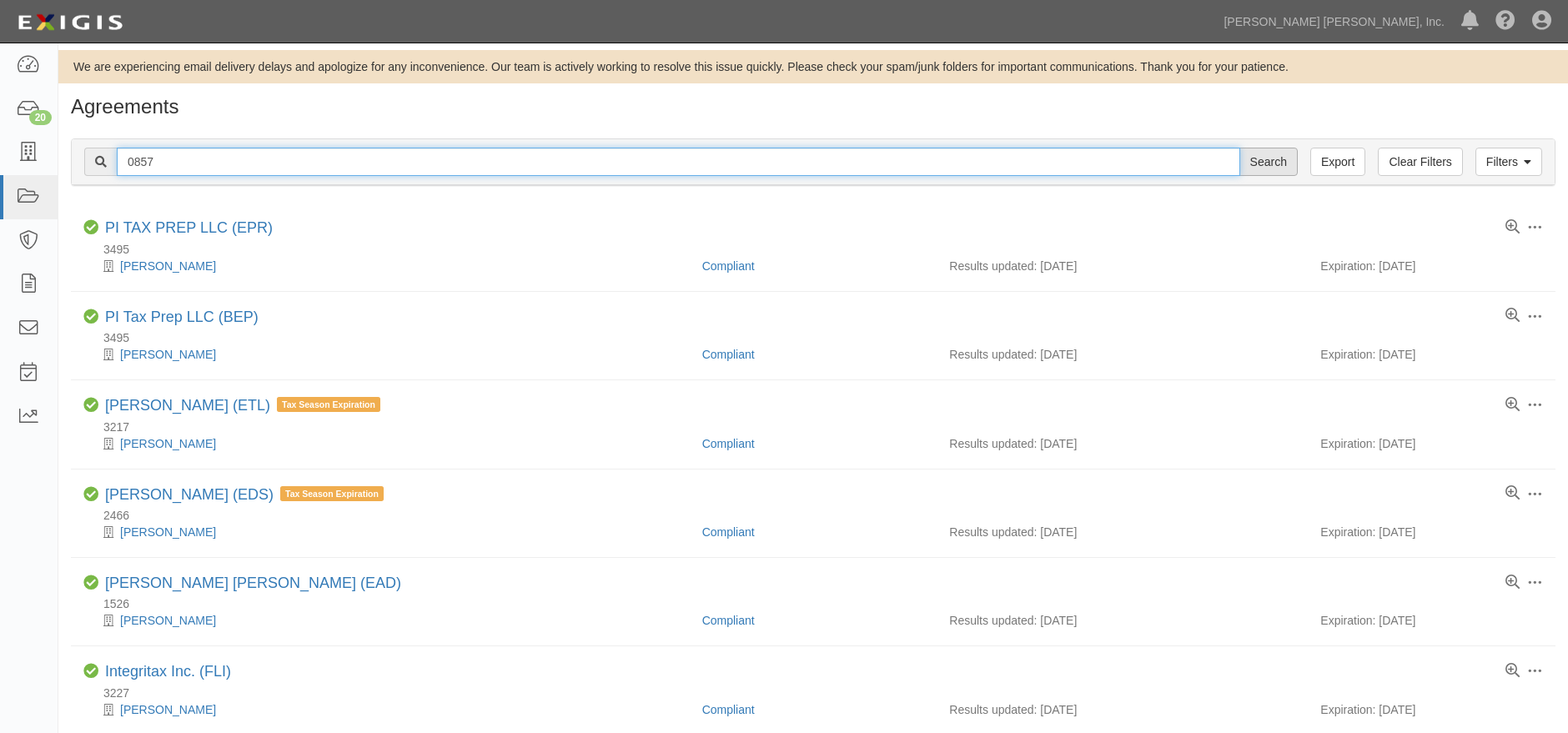
type input "0857"
click at [1257, 159] on input "Search" at bounding box center [1269, 161] width 58 height 28
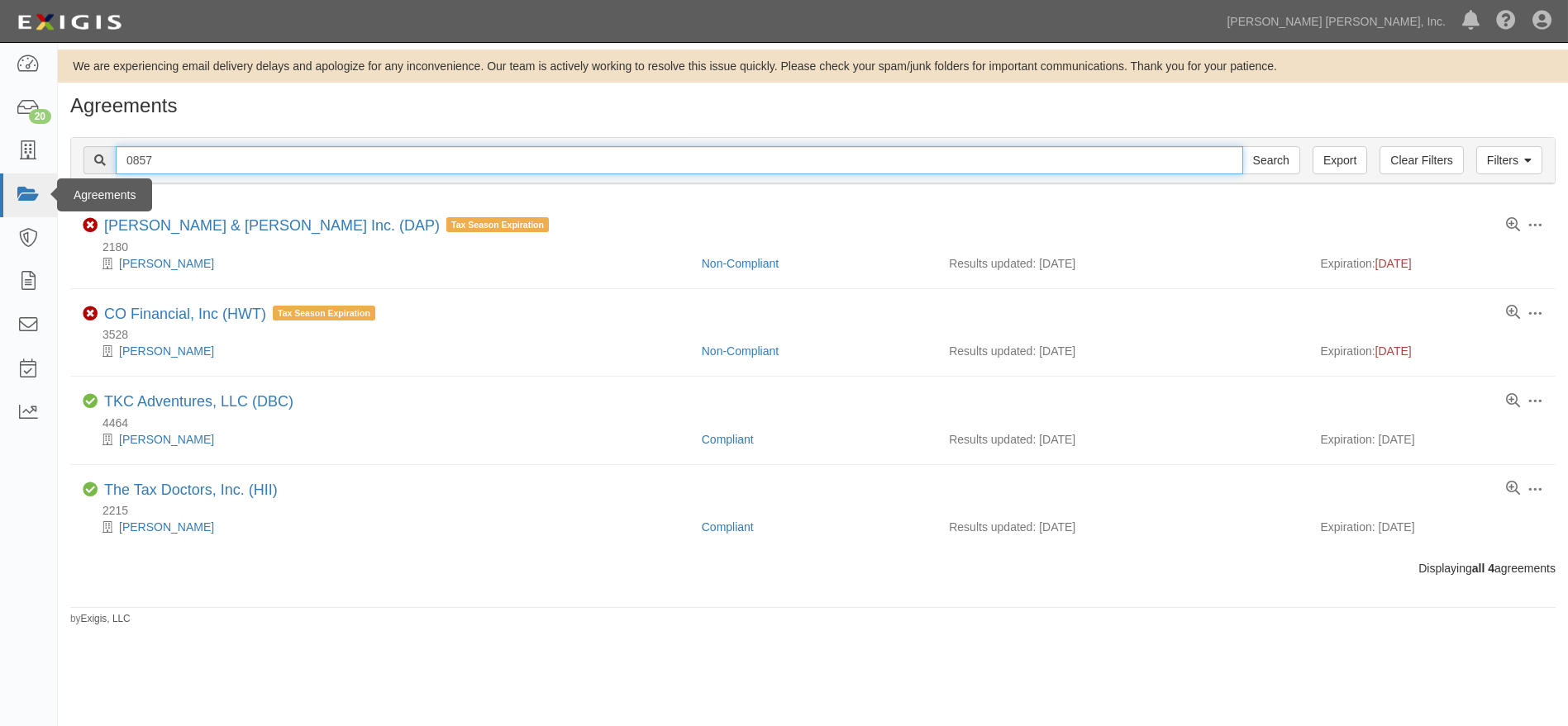
drag, startPoint x: 228, startPoint y: 164, endPoint x: 20, endPoint y: 178, distance: 208.5
click at [21, 175] on body "Toggle navigation Dashboard 20 Inbox Parties Agreements Coverages Documents Mes…" at bounding box center [784, 351] width 1568 height 703
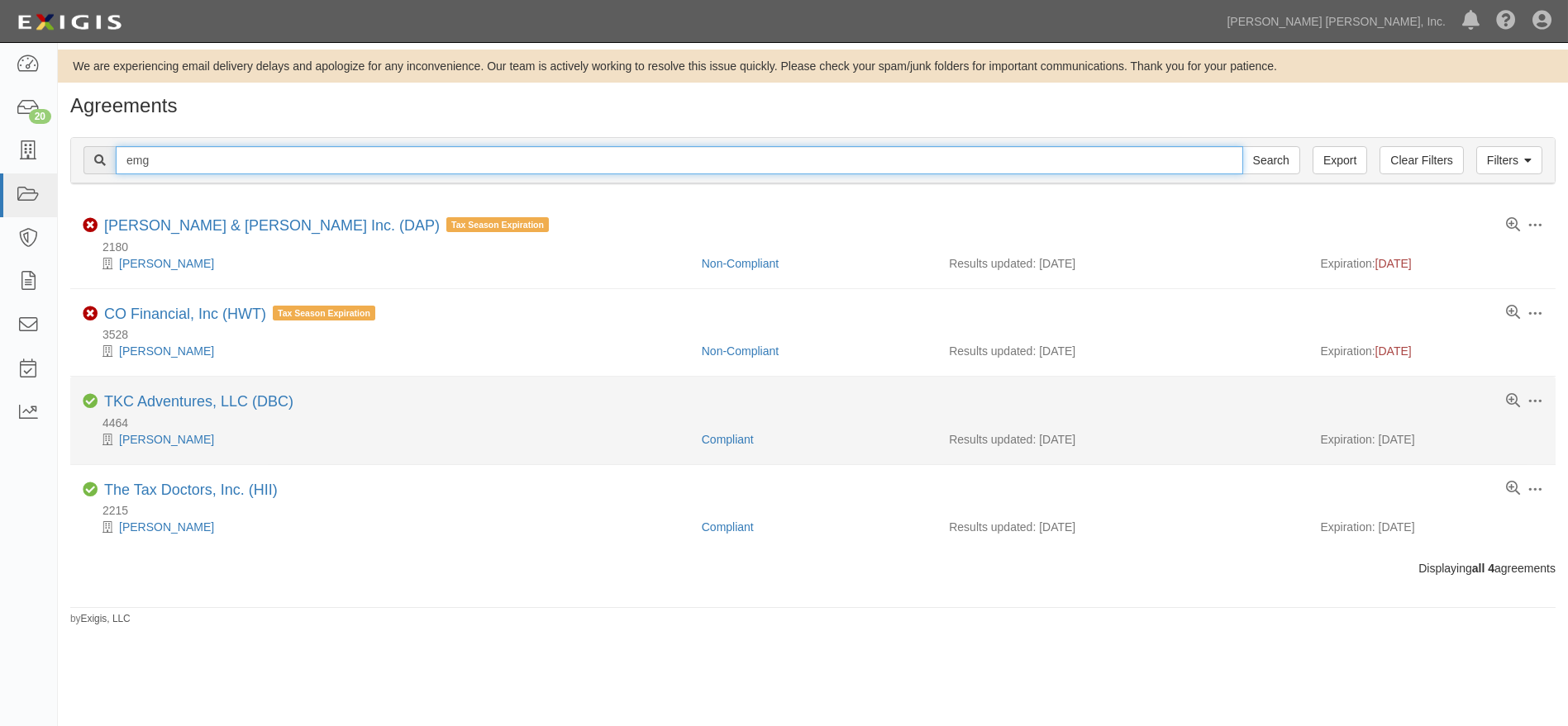
type input "emg"
click at [1242, 146] on input "Search" at bounding box center [1271, 160] width 58 height 28
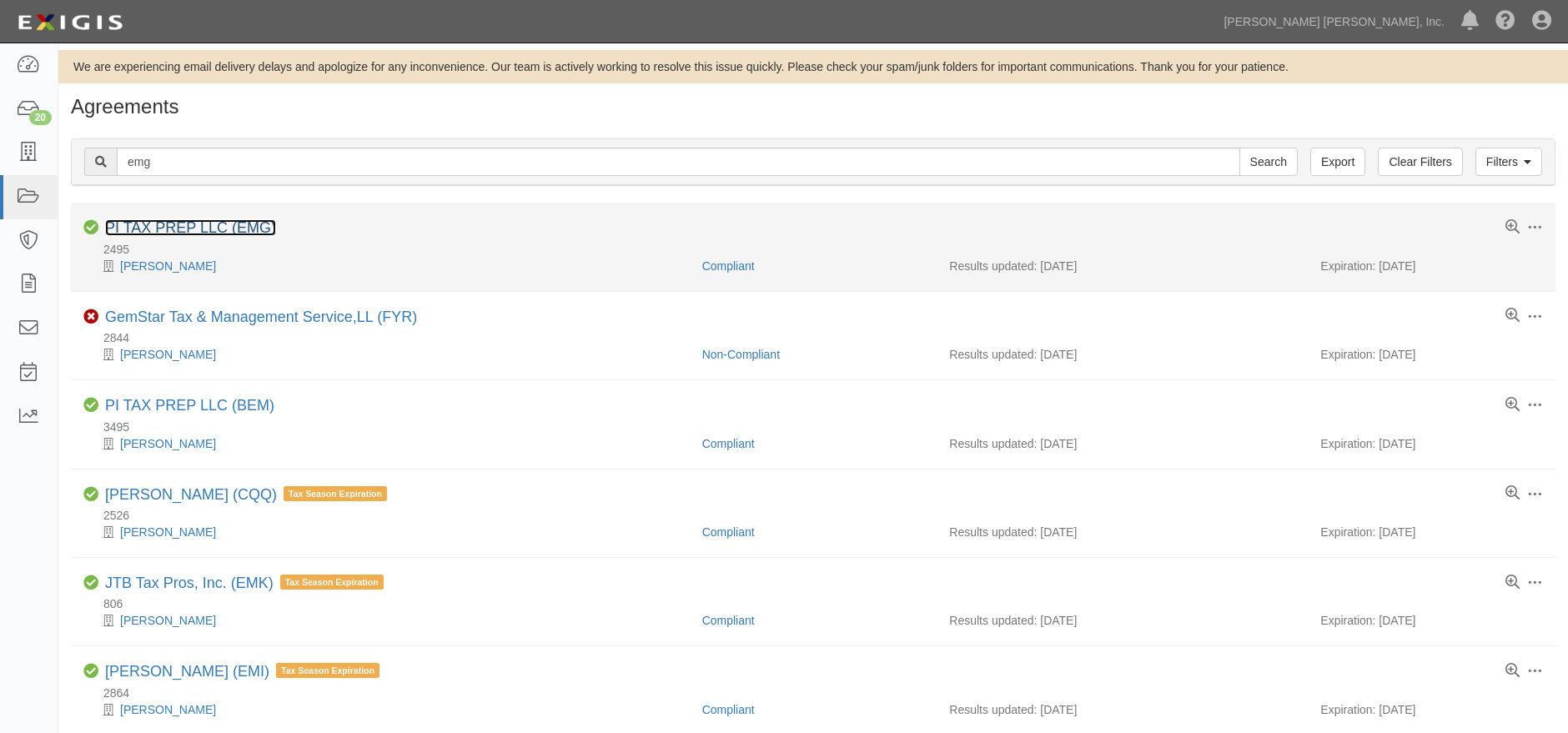
drag, startPoint x: 169, startPoint y: 222, endPoint x: 178, endPoint y: 214, distance: 12.0
click at [169, 223] on link "PI TAX PREP LLC (EMG)" at bounding box center [190, 228] width 171 height 17
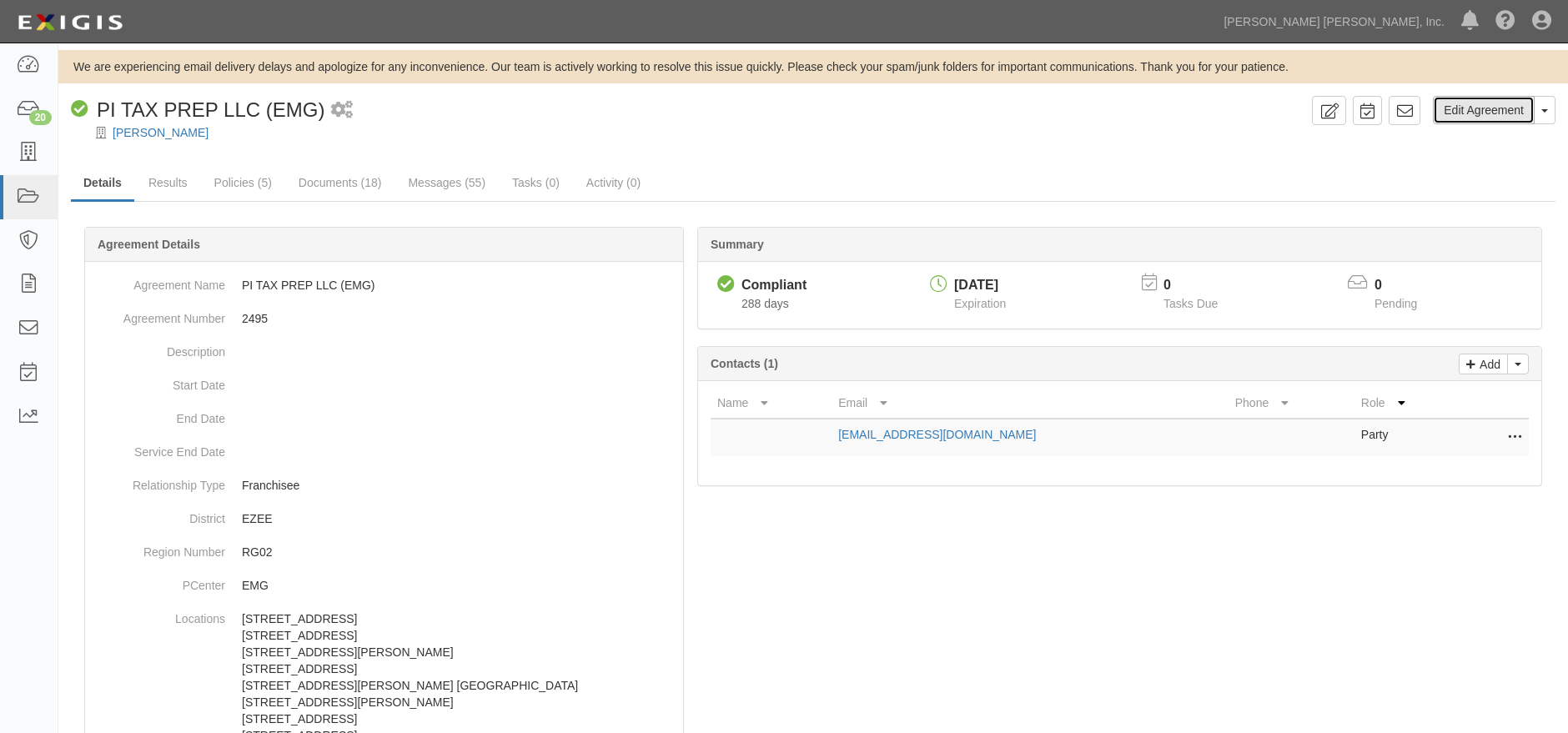
click at [1494, 106] on link "Edit Agreement" at bounding box center [1484, 110] width 101 height 28
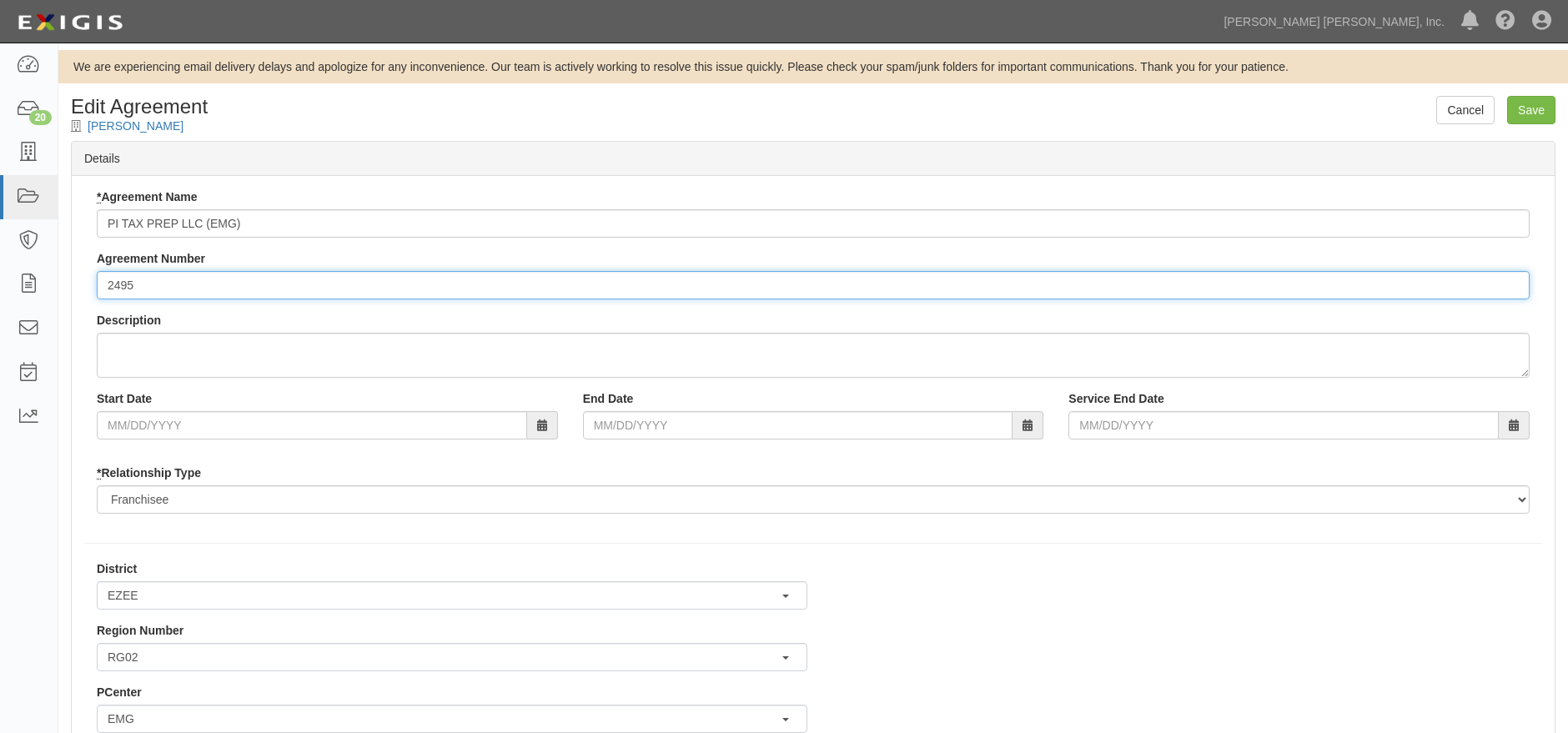
click at [114, 284] on input "2495" at bounding box center [813, 285] width 1433 height 28
type input "3495"
click at [1539, 110] on input "Save" at bounding box center [1531, 110] width 49 height 28
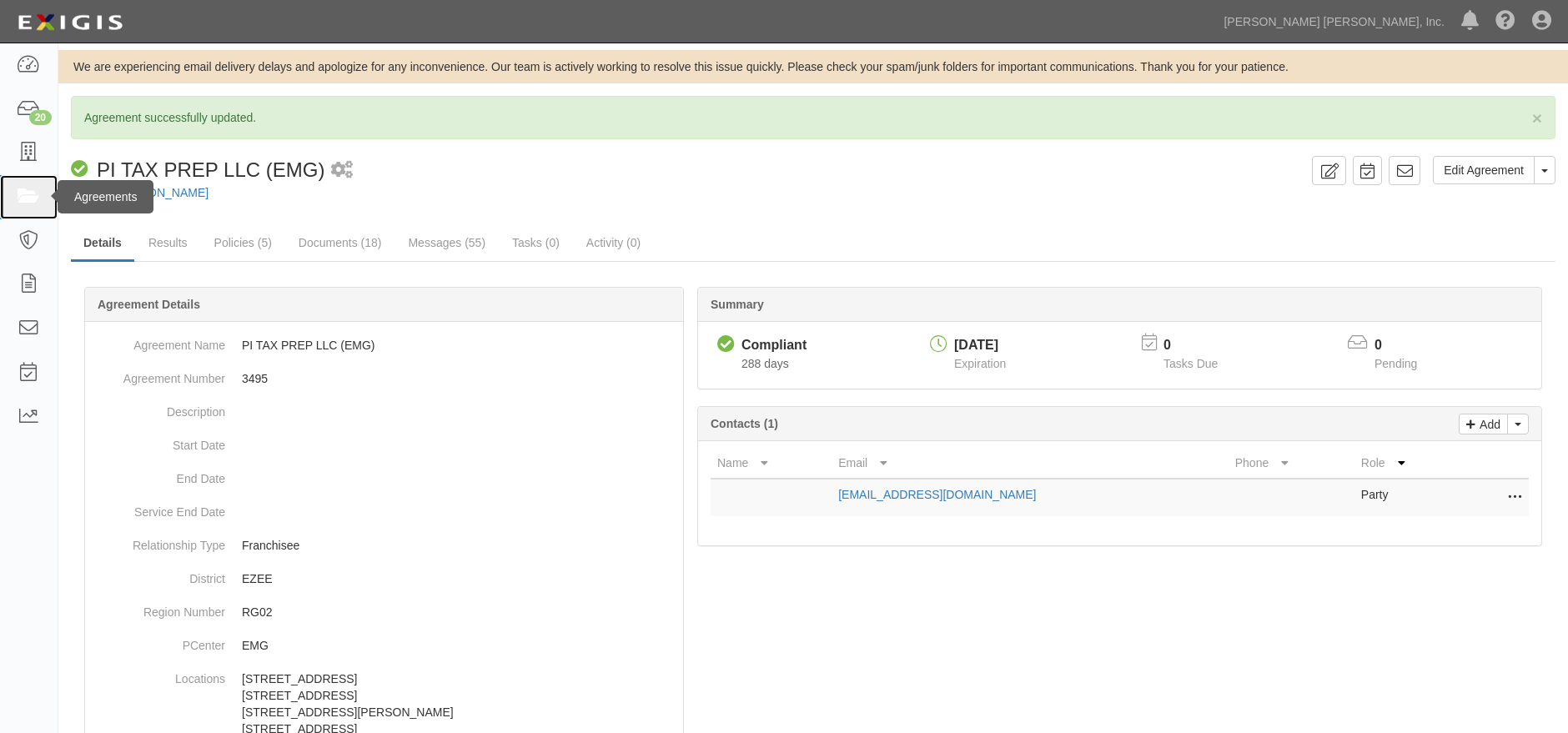
click at [21, 204] on icon at bounding box center [28, 197] width 23 height 19
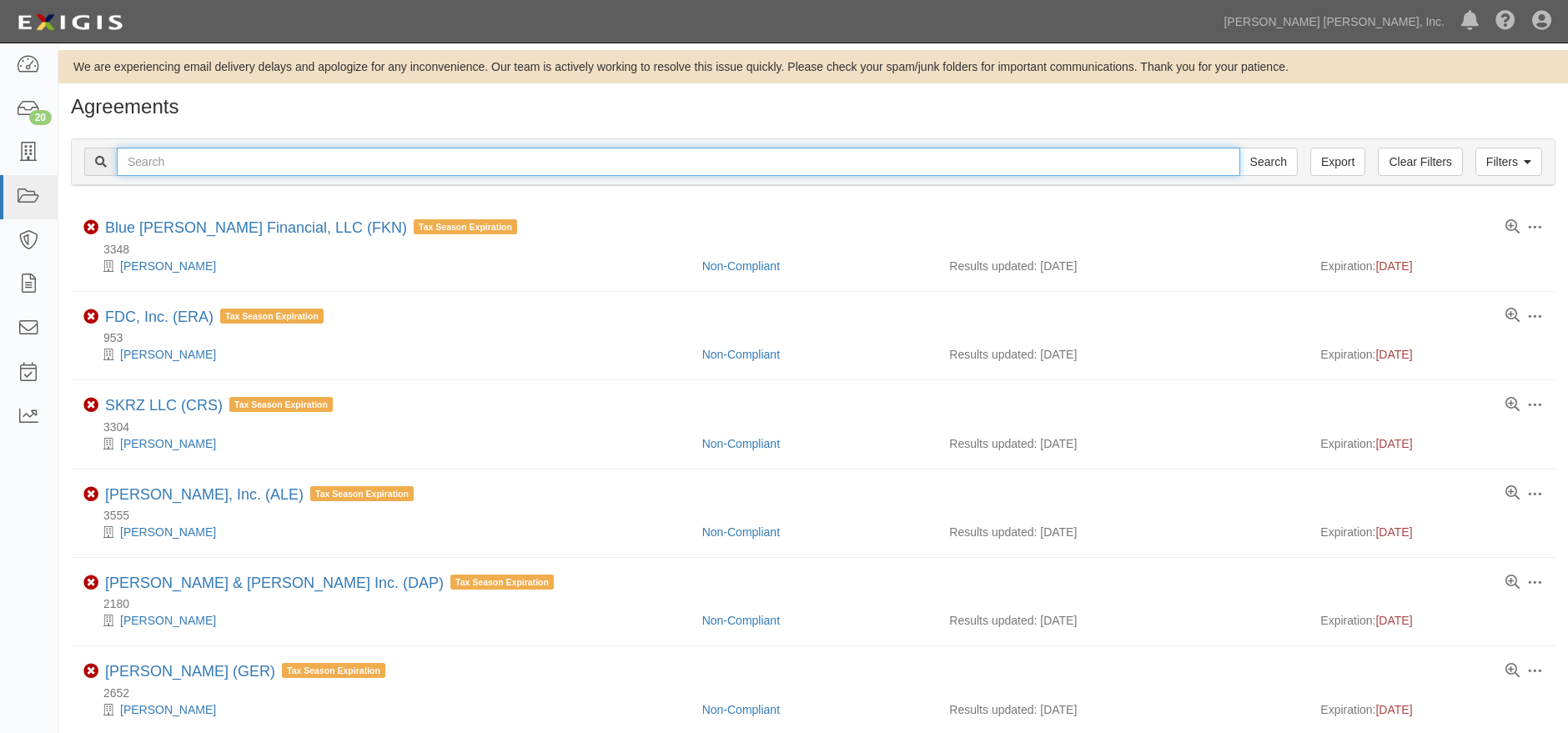
click at [426, 157] on input "text" at bounding box center [677, 161] width 1123 height 28
type input "3495"
click at [1240, 147] on input "Search" at bounding box center [1269, 161] width 58 height 28
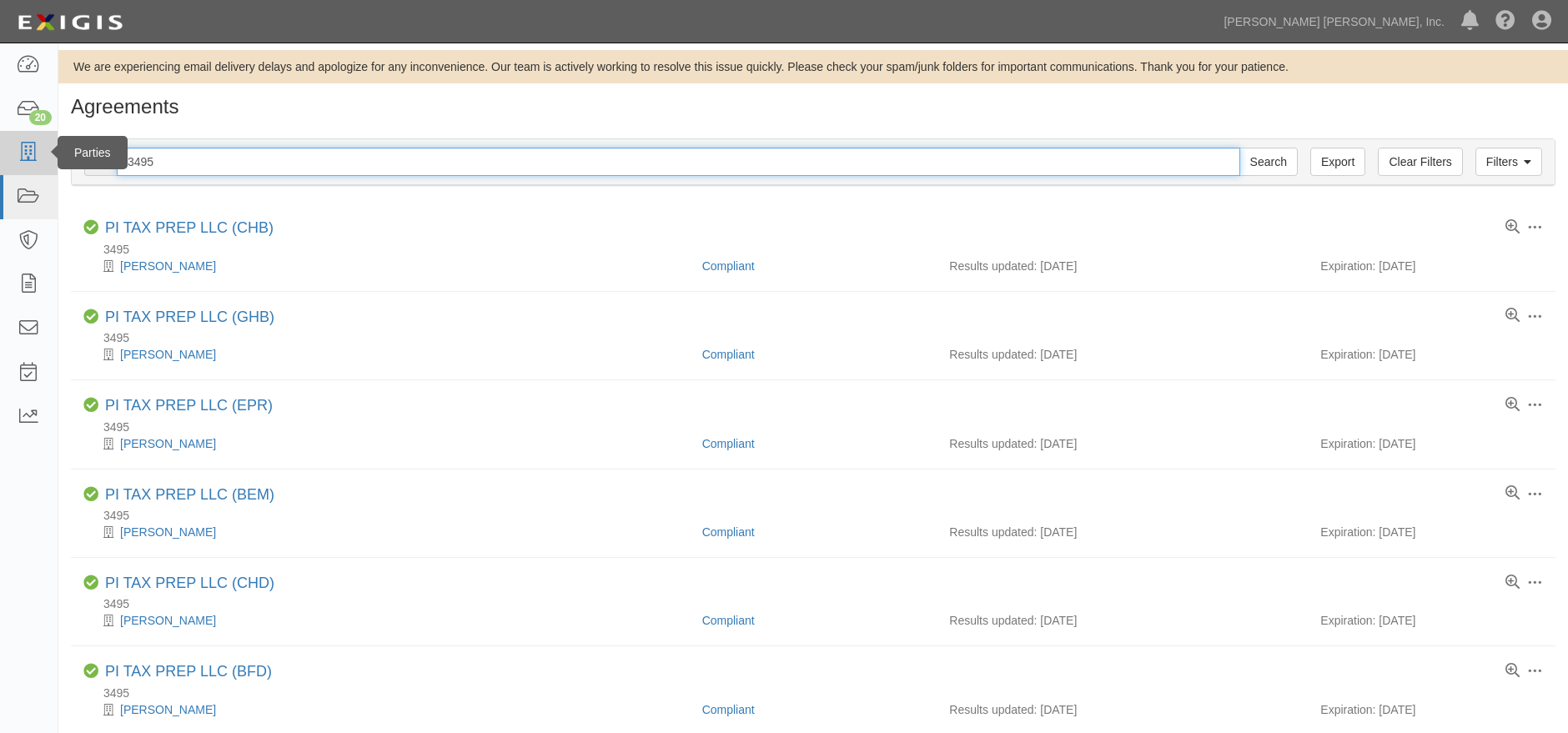
drag, startPoint x: 163, startPoint y: 160, endPoint x: 0, endPoint y: 151, distance: 163.2
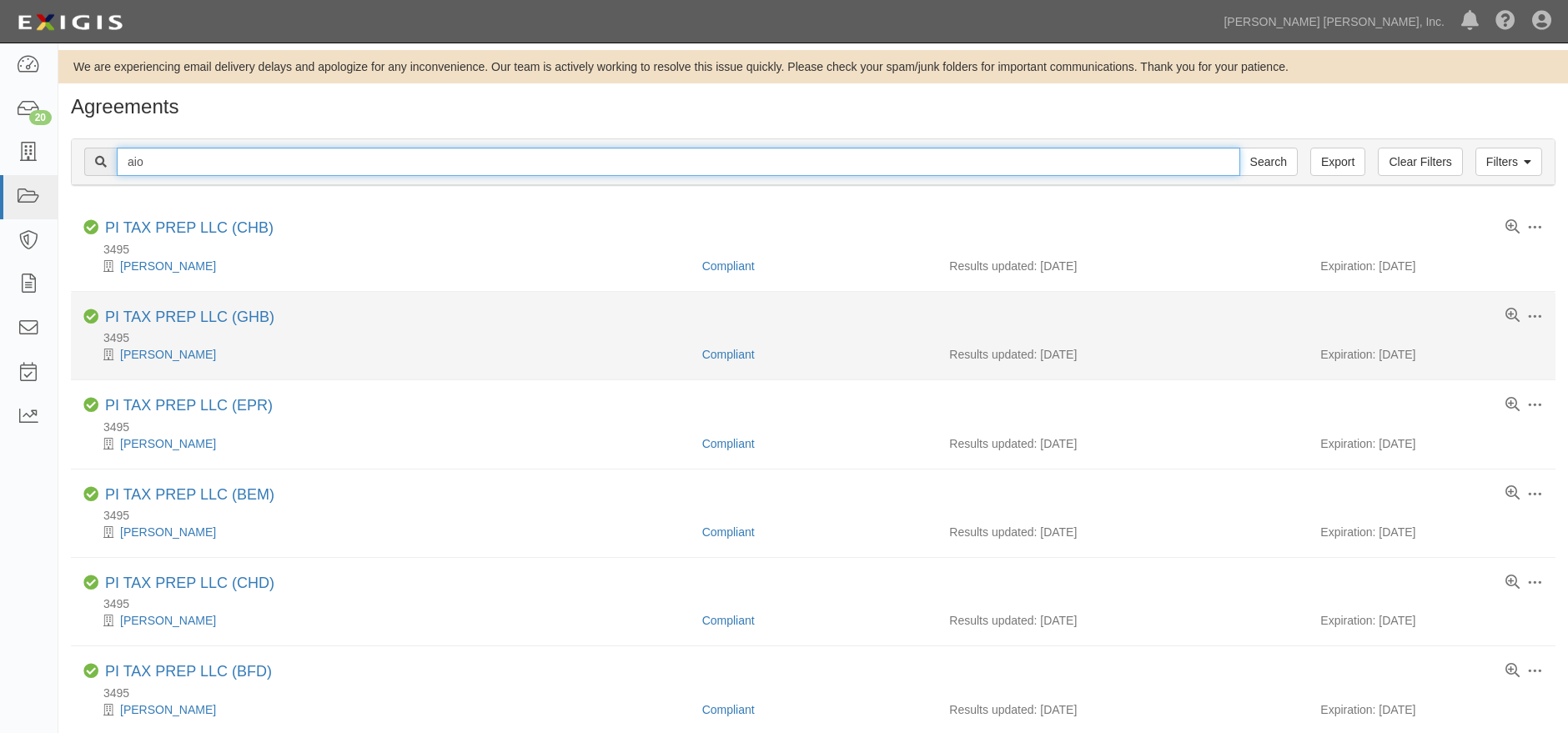
type input "aio"
click at [1240, 147] on input "Search" at bounding box center [1269, 161] width 58 height 28
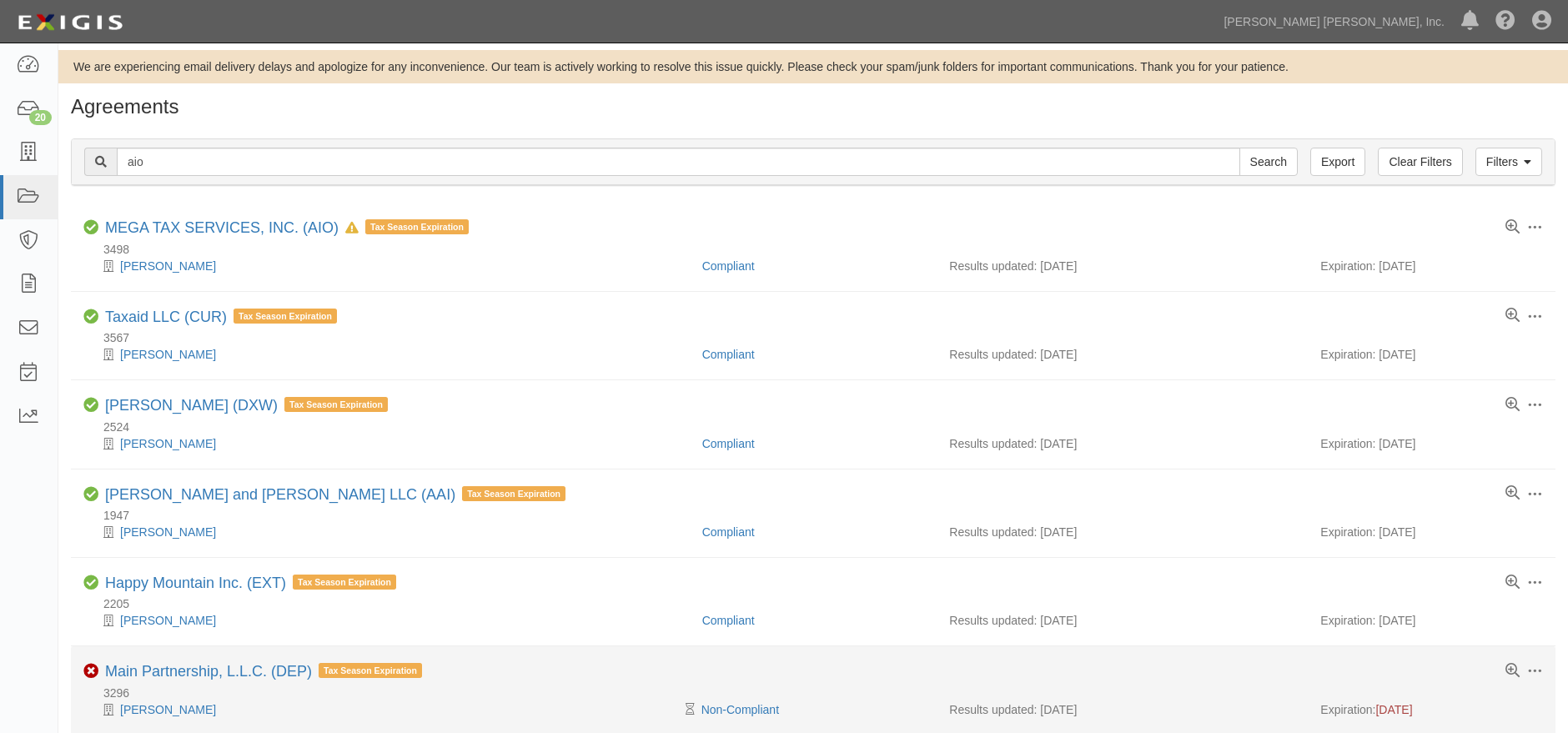
click at [841, 718] on li "Toggle Agreement Dropdown Edit Log activity Add task Send message Archive Delet…" at bounding box center [814, 691] width 1484 height 88
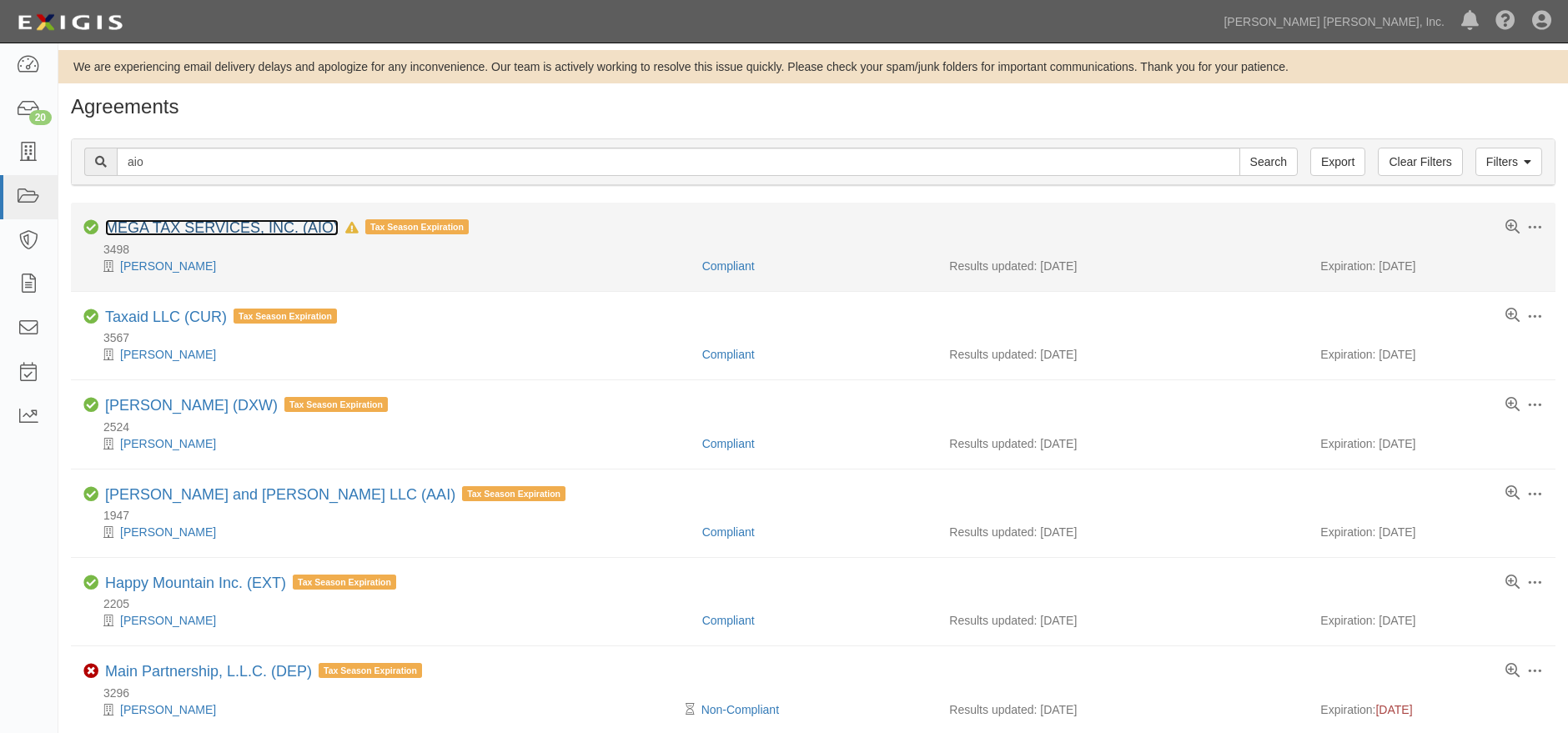
click at [266, 225] on link "MEGA TAX SERVICES, INC. (AIO)" at bounding box center [221, 228] width 234 height 17
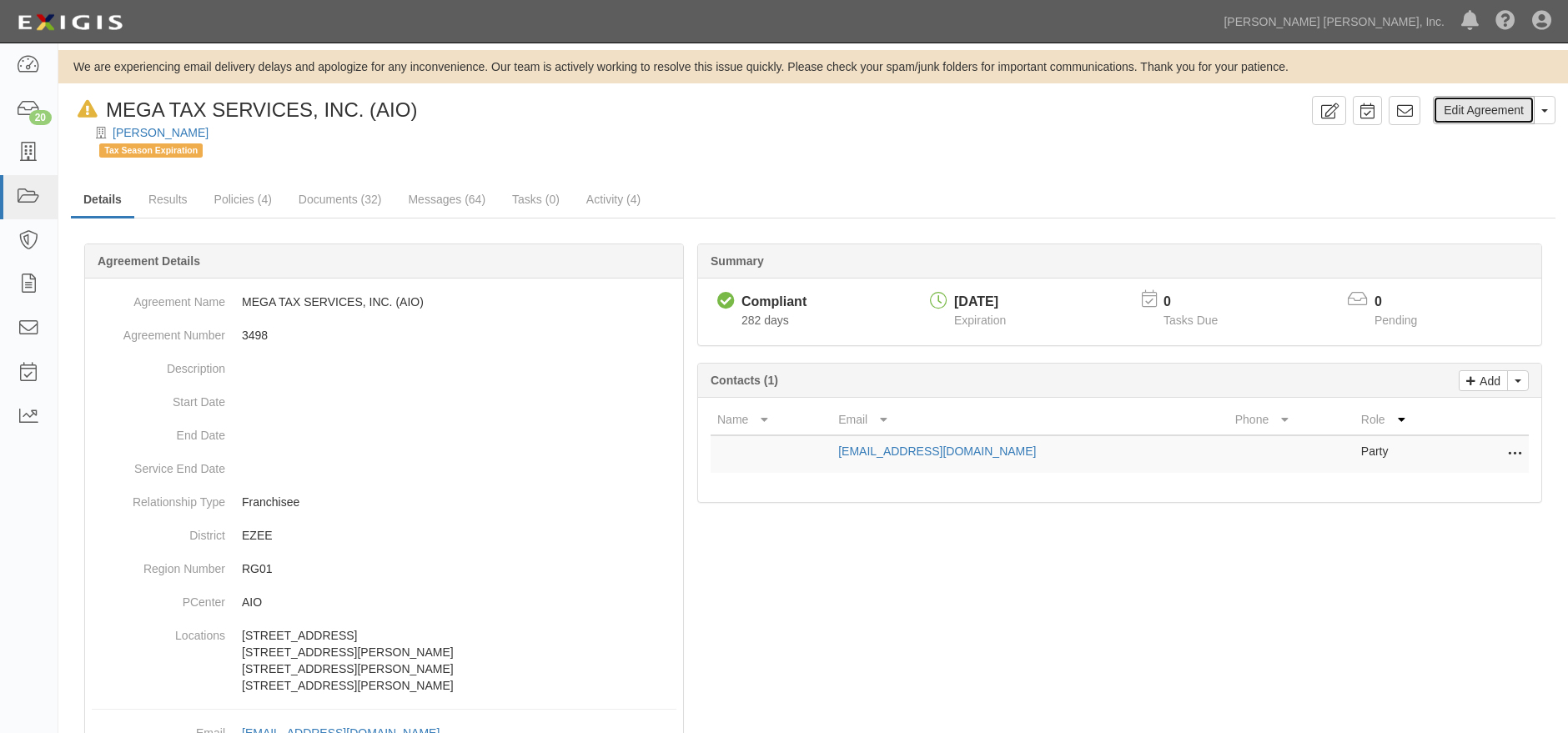
click at [1498, 108] on link "Edit Agreement" at bounding box center [1484, 110] width 101 height 28
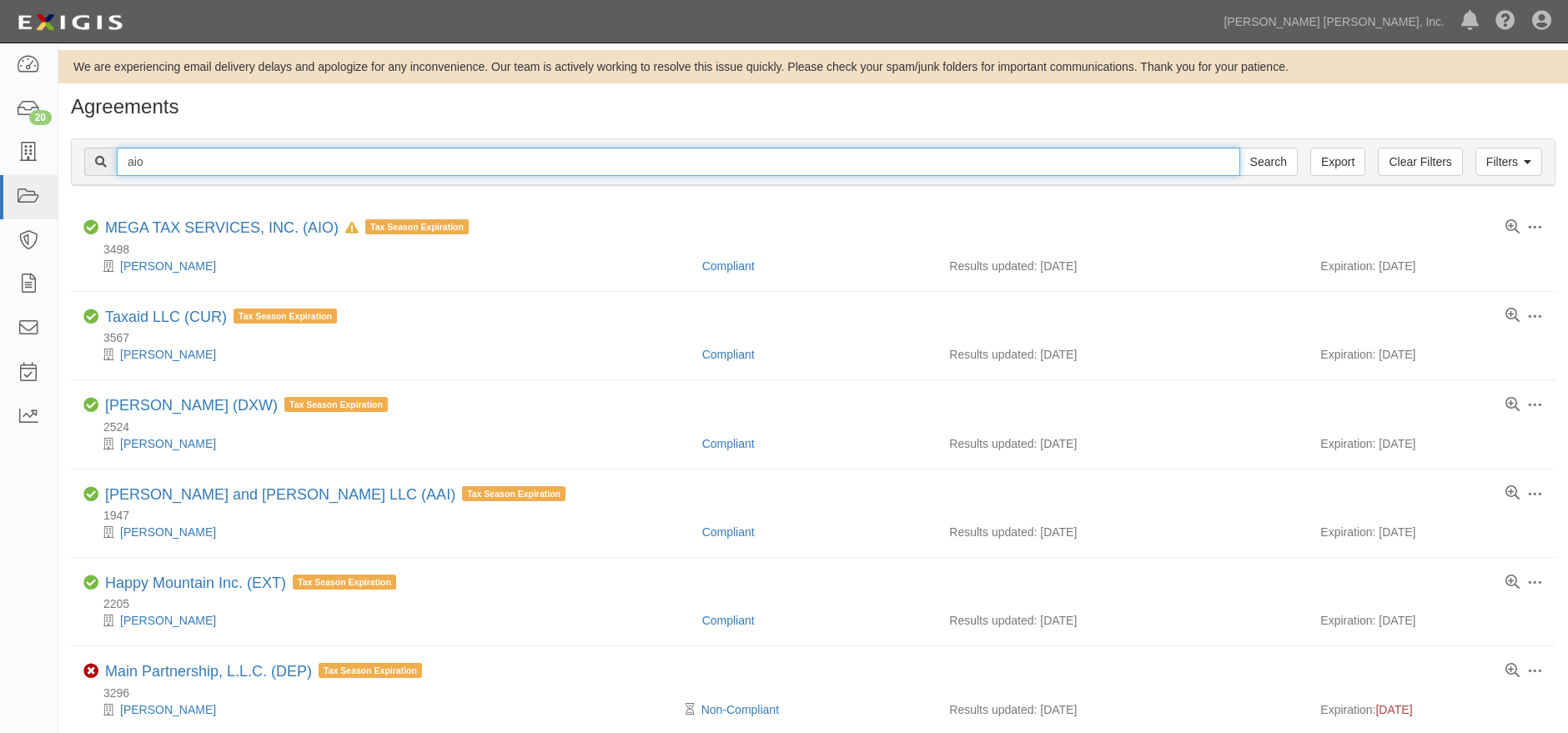
drag, startPoint x: 183, startPoint y: 165, endPoint x: 73, endPoint y: 176, distance: 110.5
click at [73, 176] on div "Filters Clear Filters Export aio Search Filters" at bounding box center [813, 161] width 1483 height 46
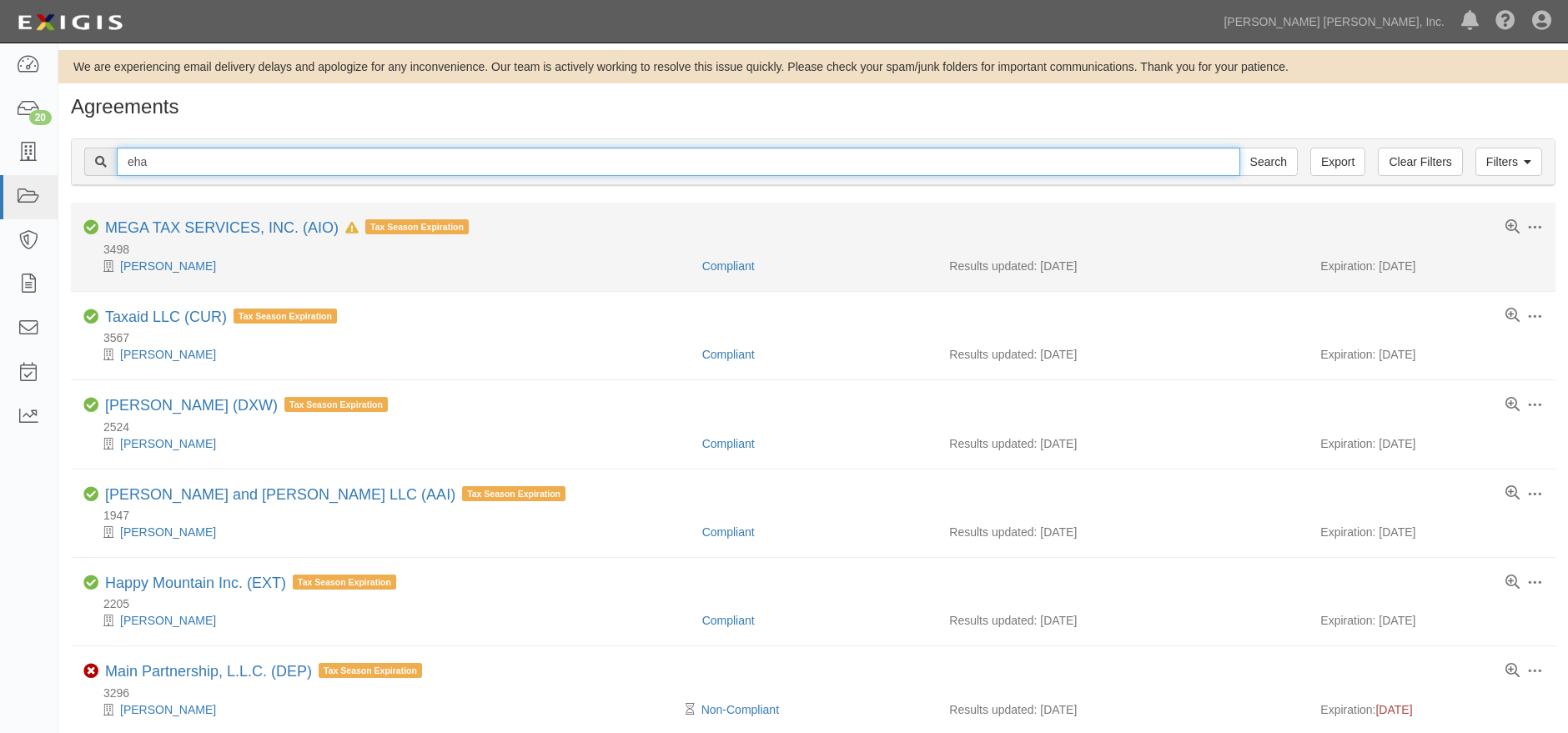
type input "eha"
click at [1240, 147] on input "Search" at bounding box center [1269, 161] width 58 height 28
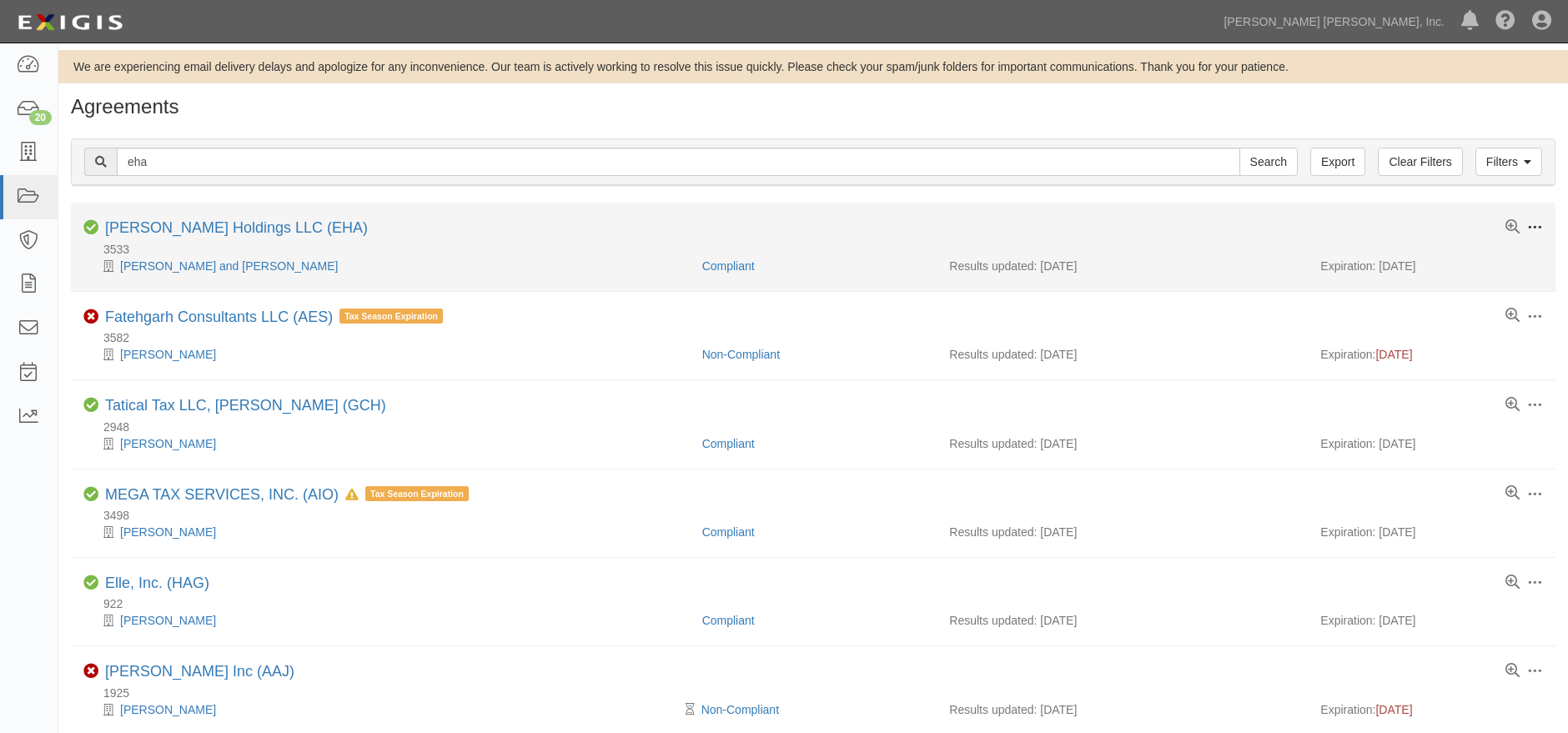
click at [1542, 222] on span at bounding box center [1535, 228] width 15 height 15
click at [1469, 227] on link "Edit" at bounding box center [1457, 226] width 131 height 30
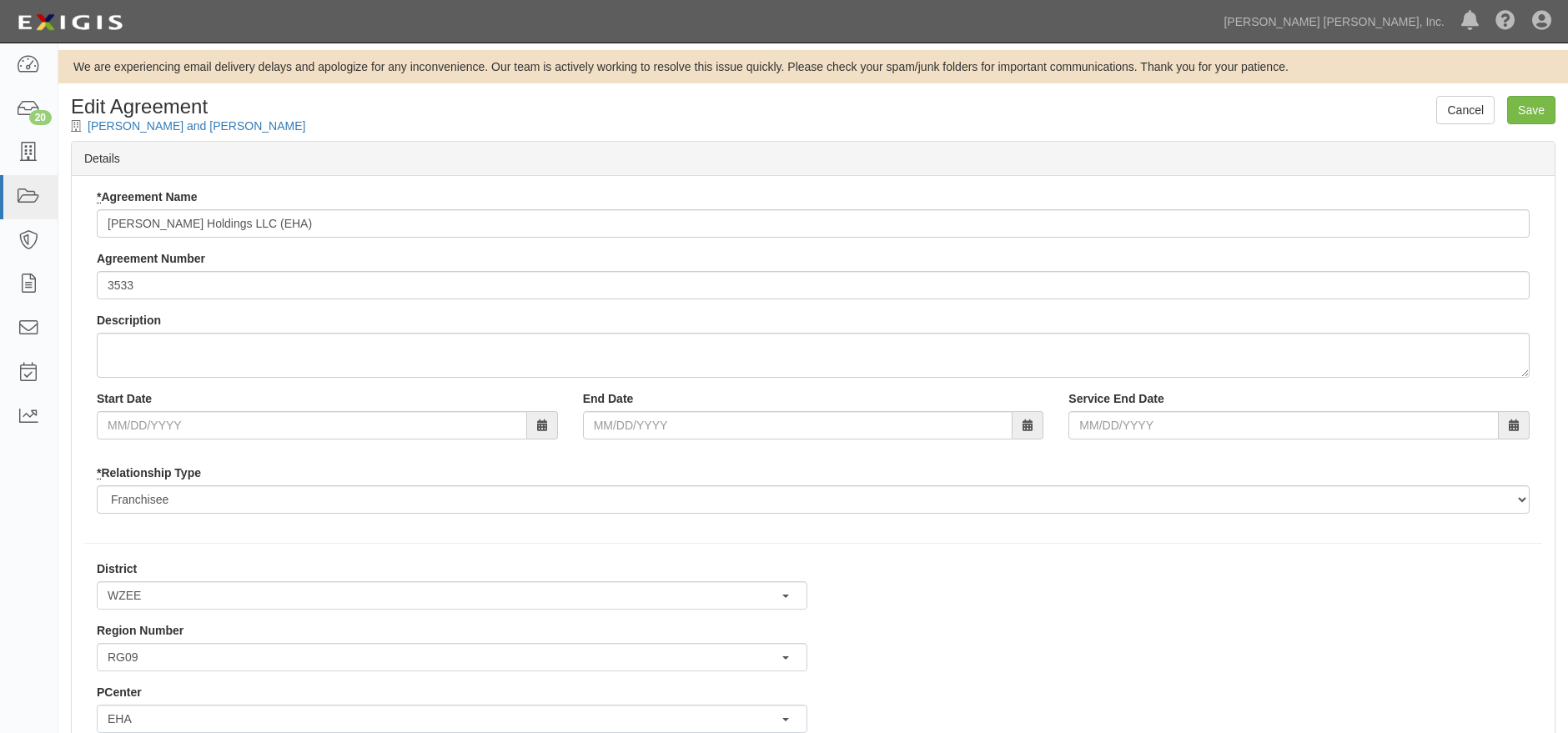
scroll to position [4554, 7]
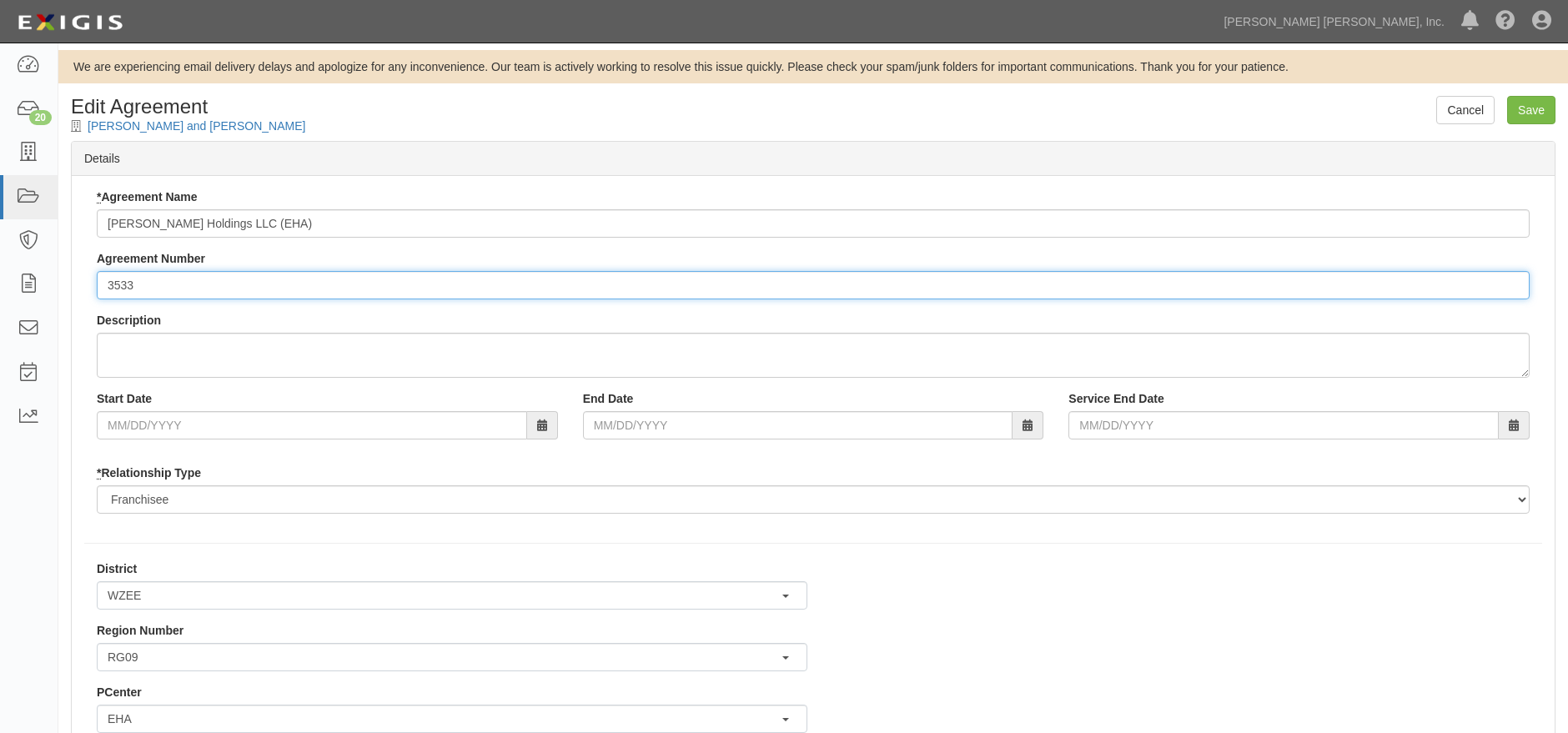
click at [126, 285] on input "3533" at bounding box center [813, 285] width 1433 height 28
type input "3553"
click at [1530, 113] on input "Save" at bounding box center [1531, 110] width 49 height 28
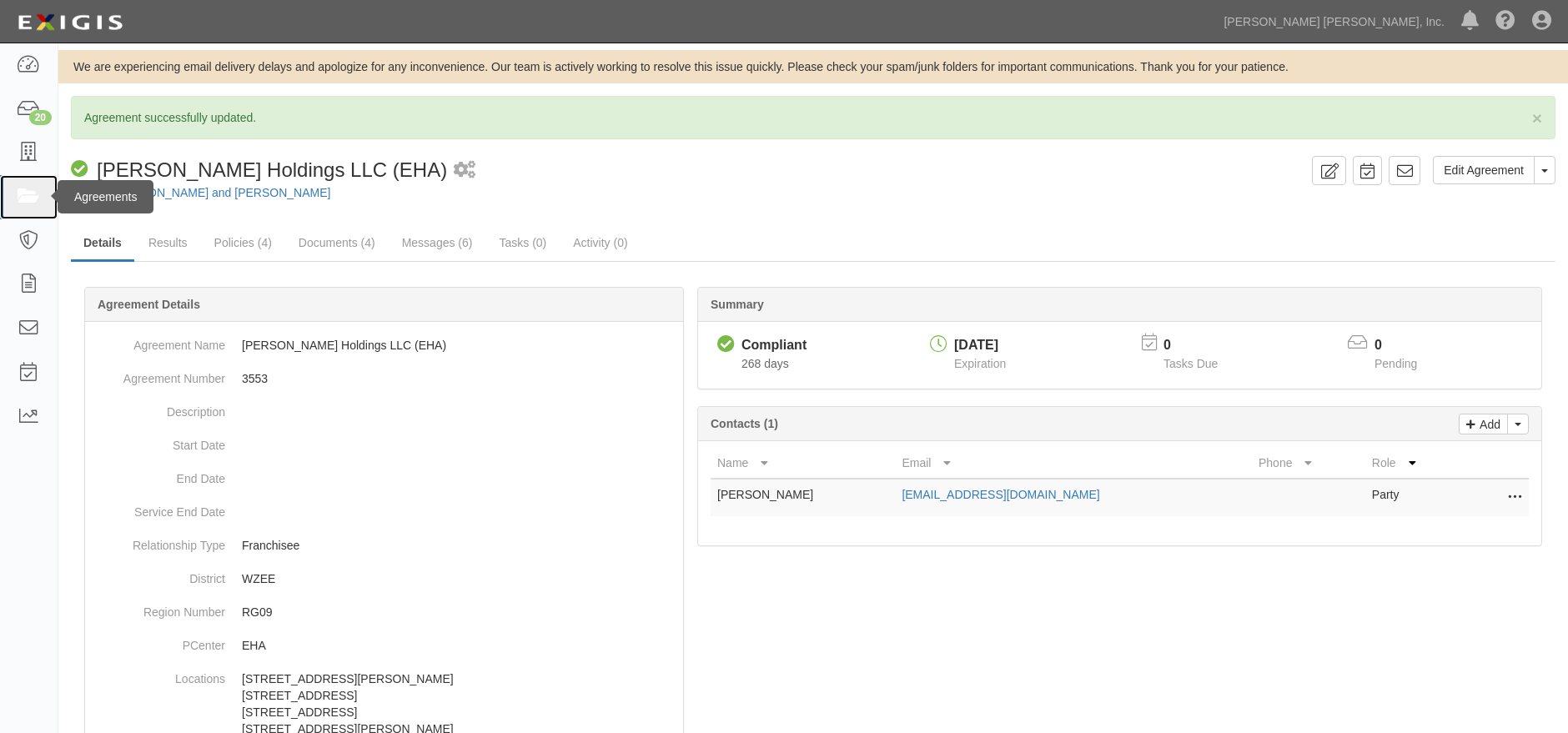
drag, startPoint x: 18, startPoint y: 215, endPoint x: 34, endPoint y: 206, distance: 18.4
click at [18, 215] on link at bounding box center [28, 197] width 57 height 44
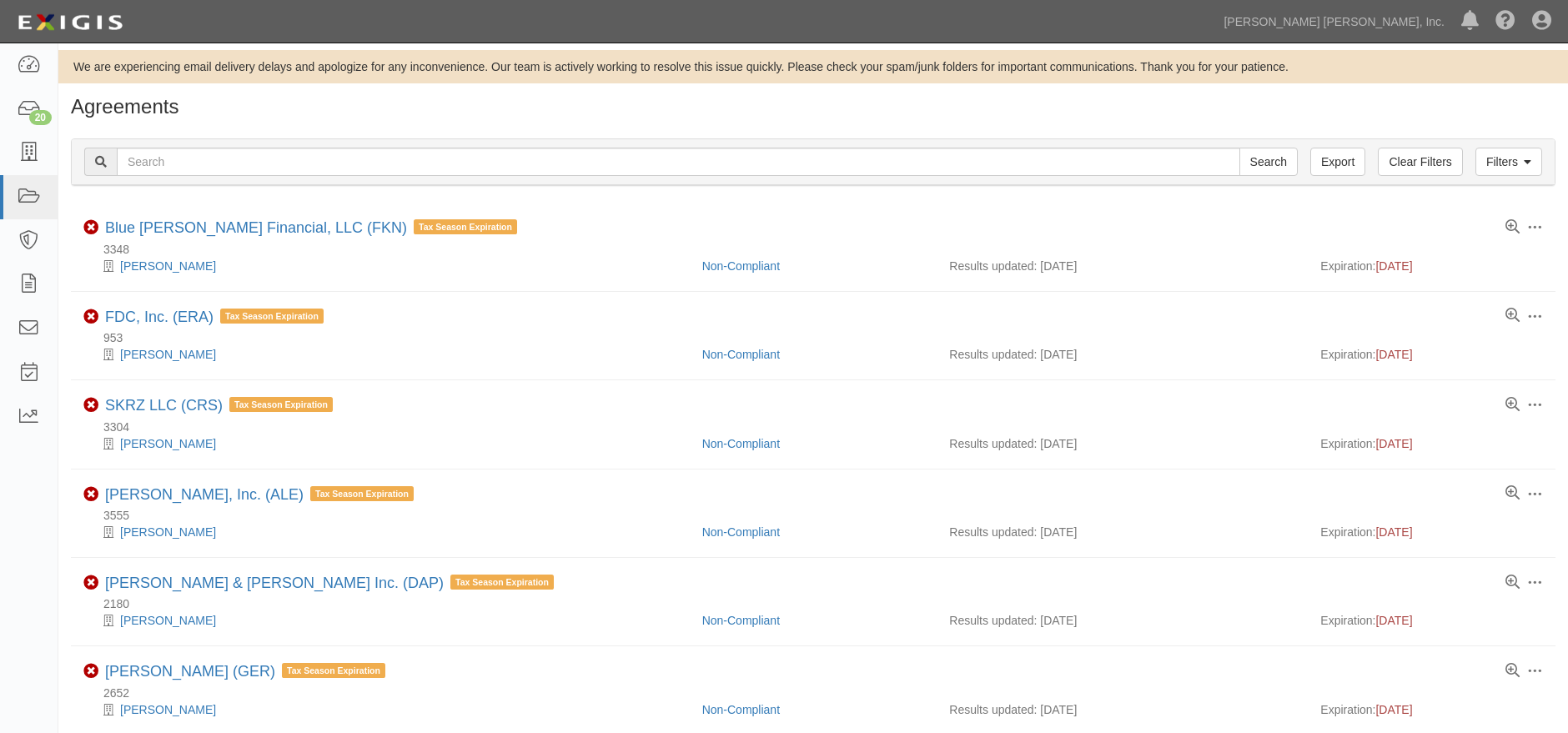
click at [279, 162] on input "text" at bounding box center [677, 161] width 1123 height 28
type input "3553"
click at [1240, 147] on input "Search" at bounding box center [1269, 161] width 58 height 28
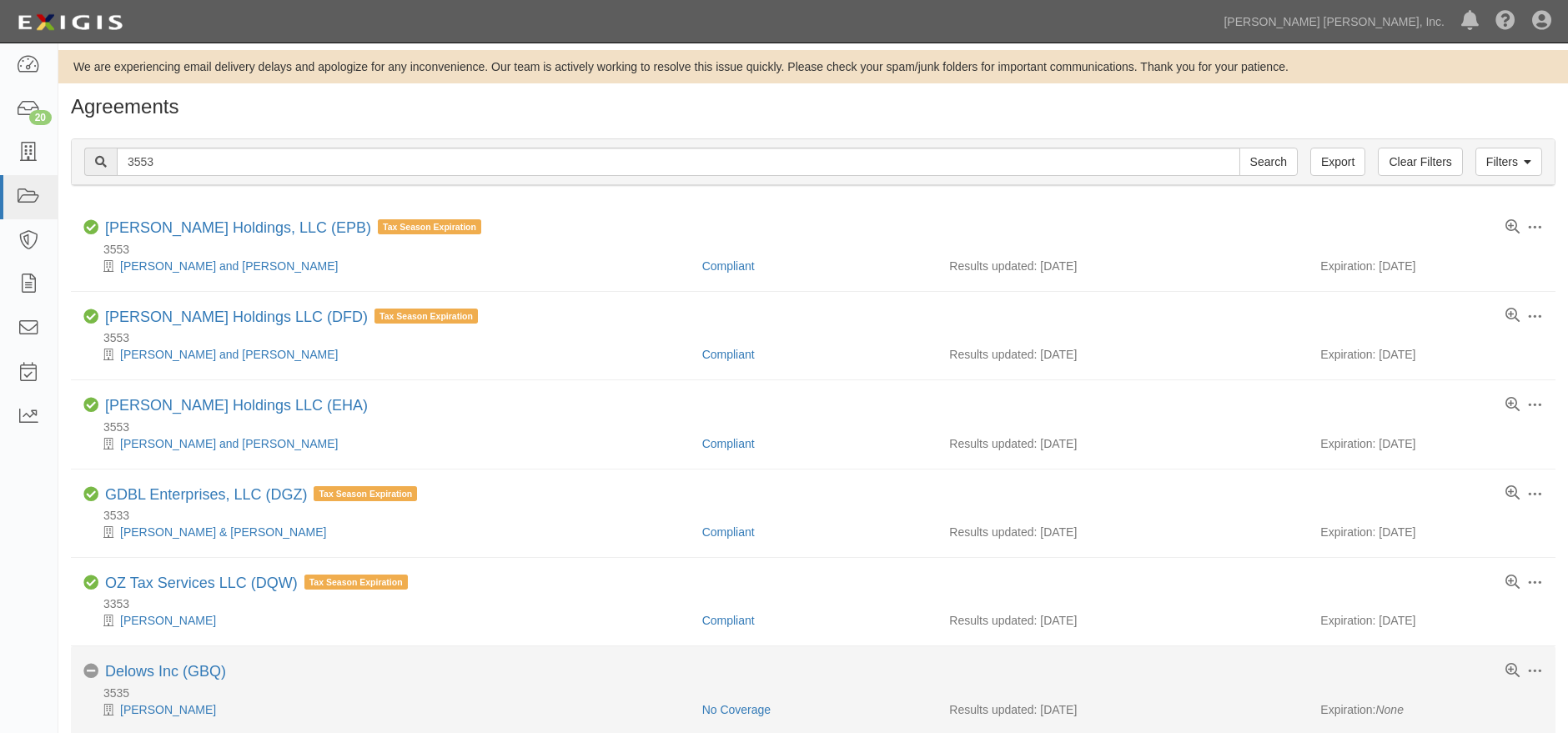
click at [1054, 687] on div "3535" at bounding box center [819, 694] width 1472 height 17
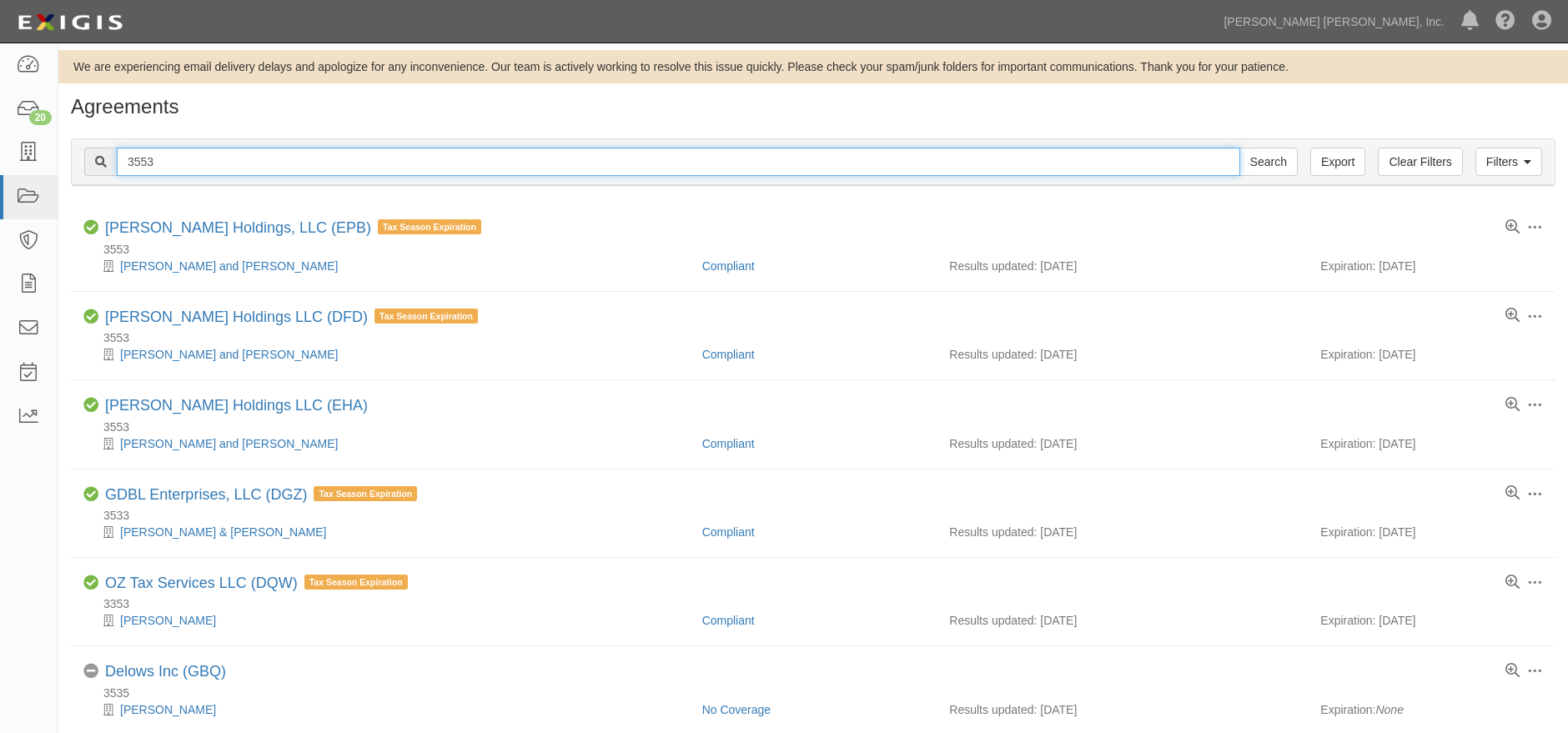
drag, startPoint x: 160, startPoint y: 162, endPoint x: 131, endPoint y: 162, distance: 29.0
click at [131, 162] on input "3553" at bounding box center [677, 161] width 1123 height 28
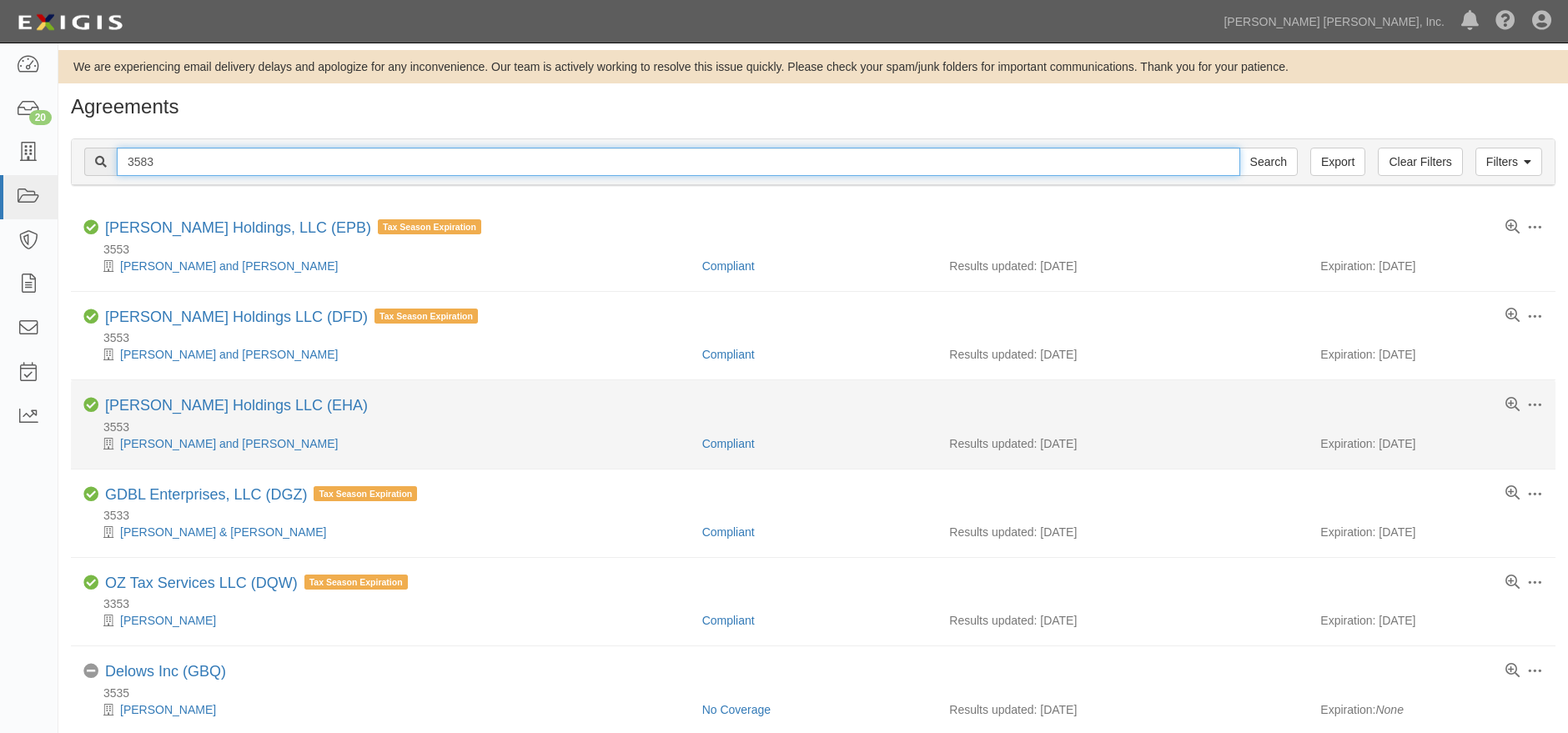
type input "3583"
click at [1240, 147] on input "Search" at bounding box center [1269, 161] width 58 height 28
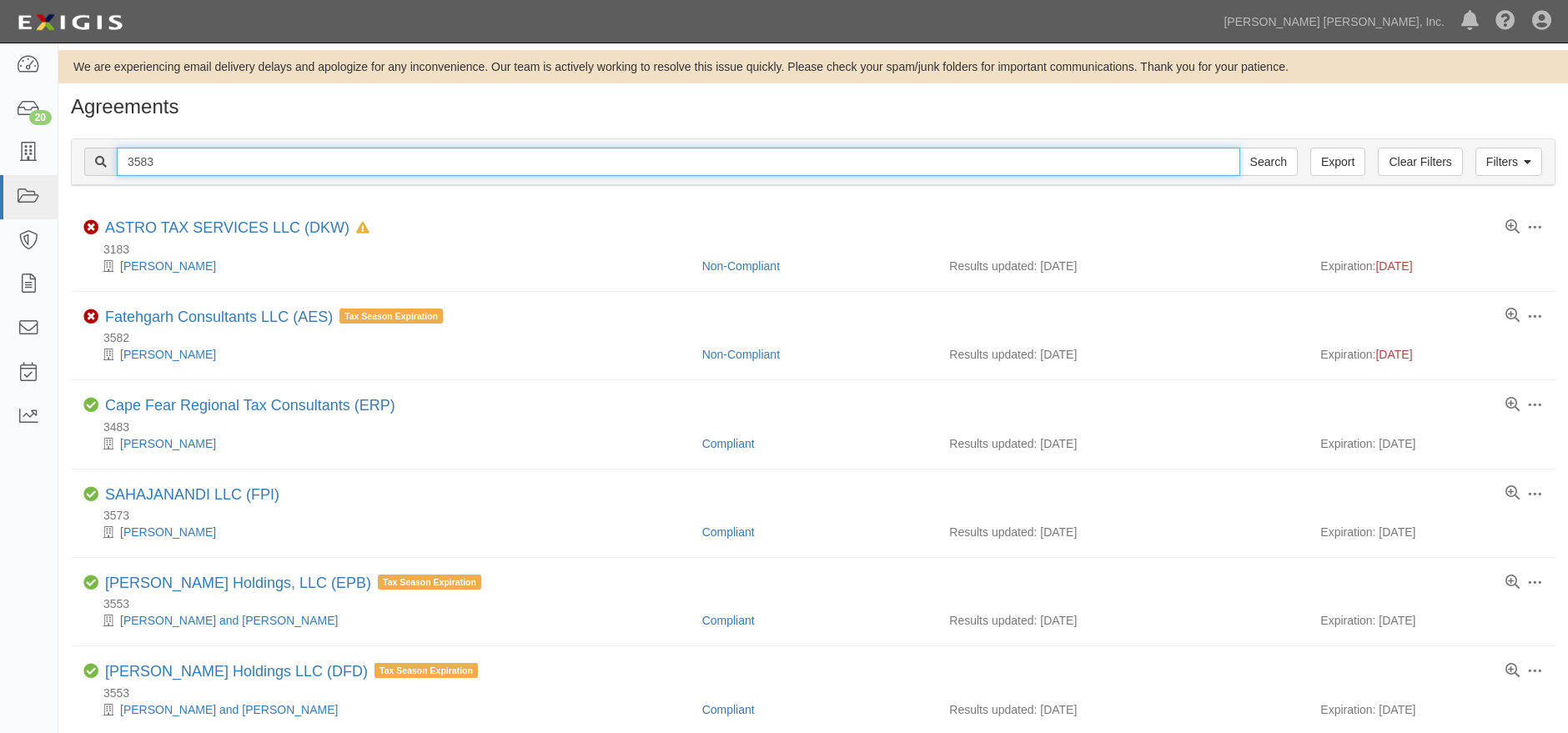
drag, startPoint x: 186, startPoint y: 154, endPoint x: 100, endPoint y: 167, distance: 87.0
click at [100, 167] on div "3583 Search" at bounding box center [691, 161] width 1213 height 28
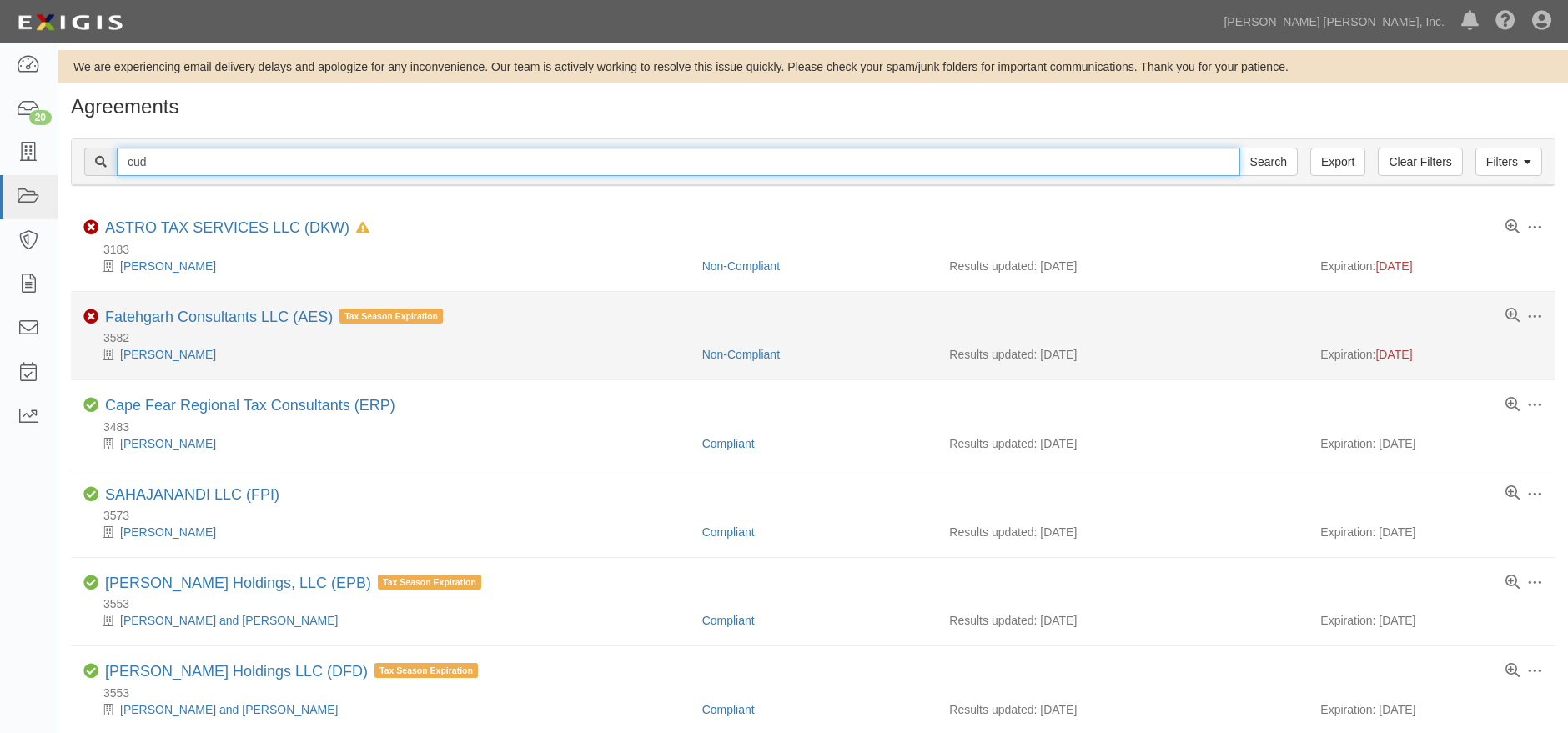
type input "cud"
click at [1240, 147] on input "Search" at bounding box center [1269, 161] width 58 height 28
